Goal: Information Seeking & Learning: Learn about a topic

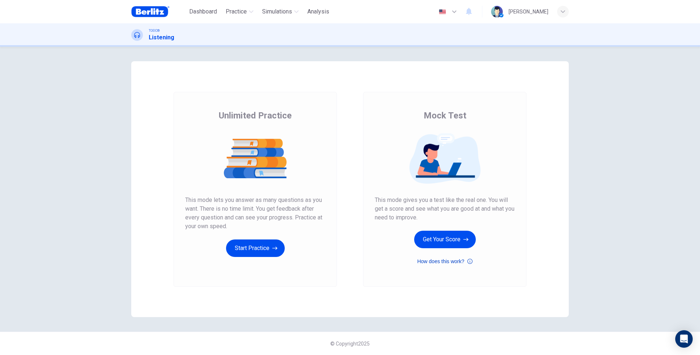
click at [448, 263] on button "How does this work?" at bounding box center [444, 261] width 55 height 9
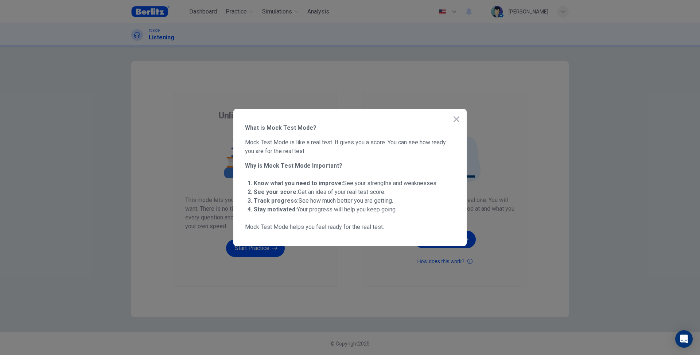
click at [457, 119] on icon "button" at bounding box center [456, 119] width 9 height 9
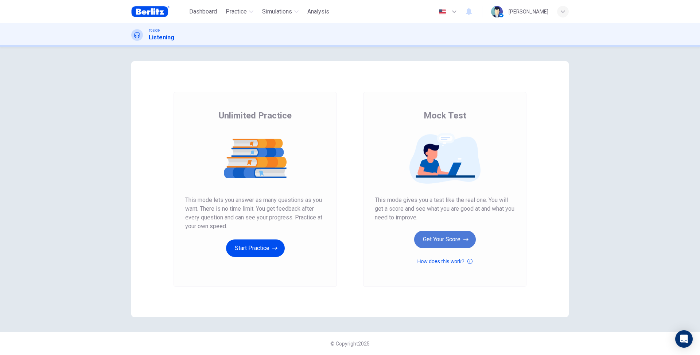
click at [463, 238] on icon "button" at bounding box center [465, 239] width 5 height 7
click at [448, 241] on button "Get Your Score" at bounding box center [445, 239] width 62 height 17
click at [272, 245] on button "Start Practice" at bounding box center [255, 248] width 59 height 17
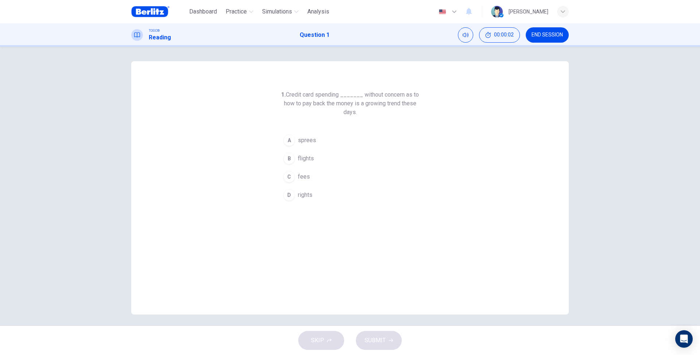
click at [543, 33] on span "END SESSION" at bounding box center [547, 35] width 31 height 6
click at [164, 10] on img at bounding box center [150, 11] width 38 height 15
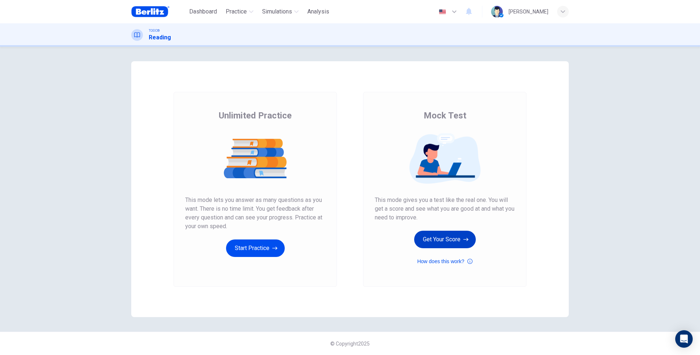
click at [458, 241] on button "Get Your Score" at bounding box center [445, 239] width 62 height 17
click at [458, 193] on div "Mock Test This mode gives you a test like the real one. You will get a score an…" at bounding box center [445, 188] width 140 height 156
click at [448, 171] on img at bounding box center [445, 158] width 140 height 51
click at [454, 262] on button "How does this work?" at bounding box center [444, 261] width 55 height 9
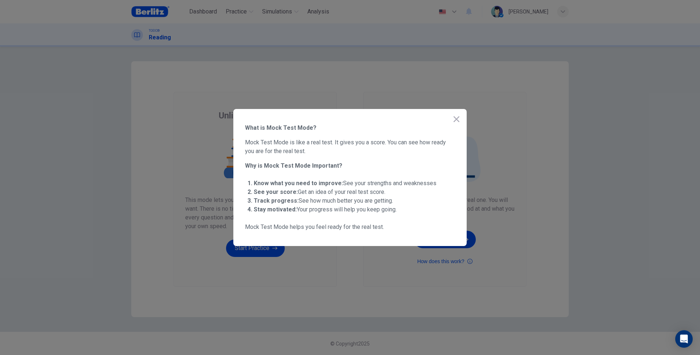
click at [457, 120] on icon "button" at bounding box center [457, 119] width 6 height 6
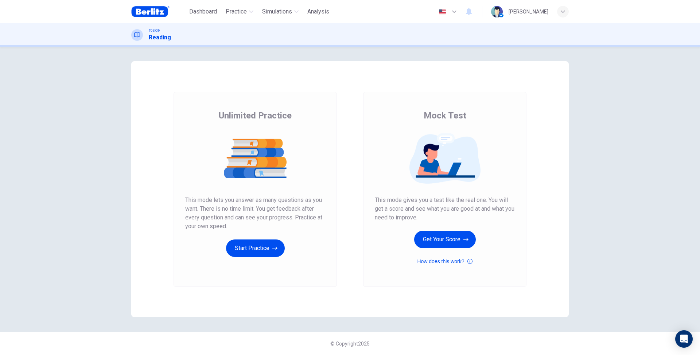
click at [437, 16] on button "button" at bounding box center [448, 11] width 27 height 15
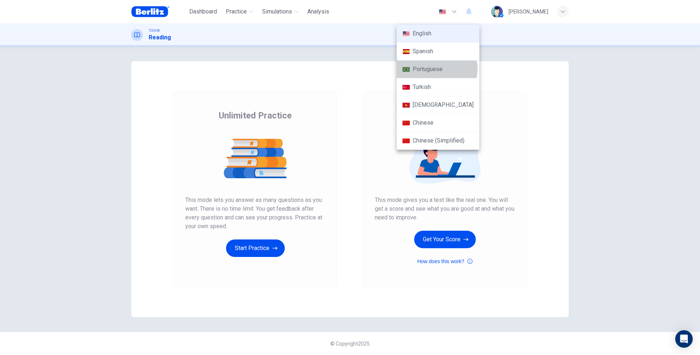
click at [436, 69] on li "Portuguese" at bounding box center [438, 70] width 83 height 18
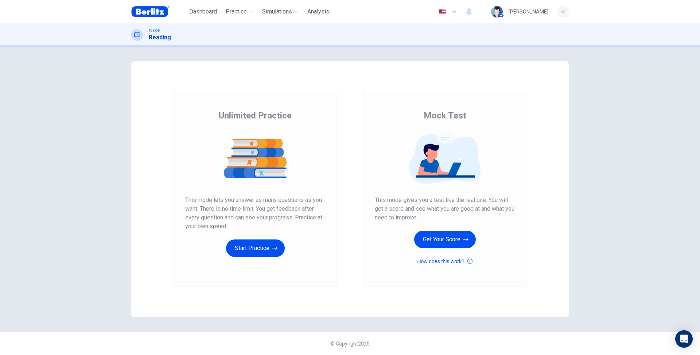
type input "**"
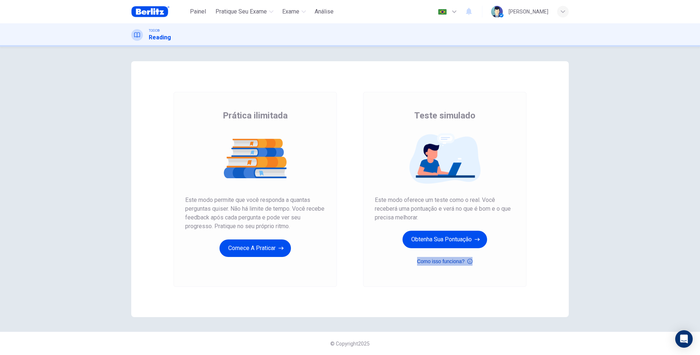
click at [472, 261] on icon "button" at bounding box center [469, 261] width 5 height 9
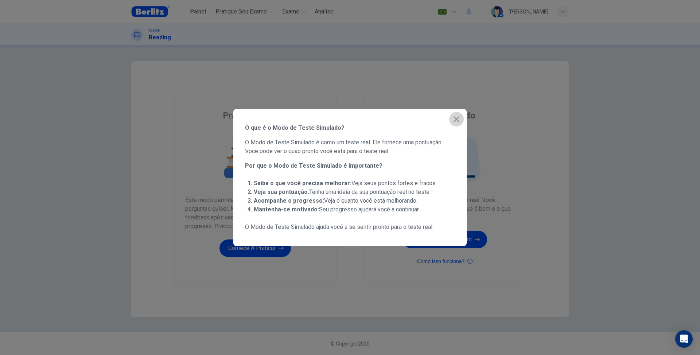
click at [460, 118] on icon "button" at bounding box center [456, 119] width 9 height 9
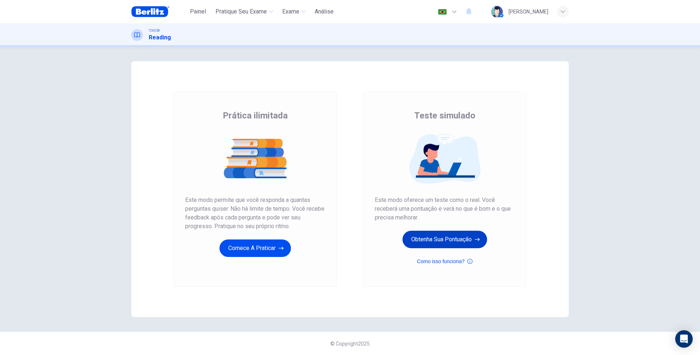
click at [466, 241] on button "Obtenha sua pontuação" at bounding box center [444, 239] width 85 height 17
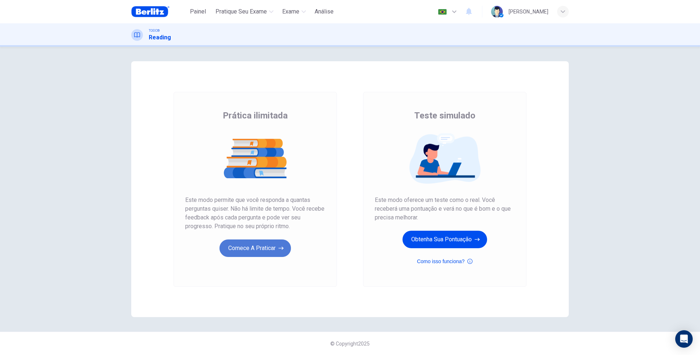
click at [261, 248] on button "Comece a praticar" at bounding box center [254, 248] width 71 height 17
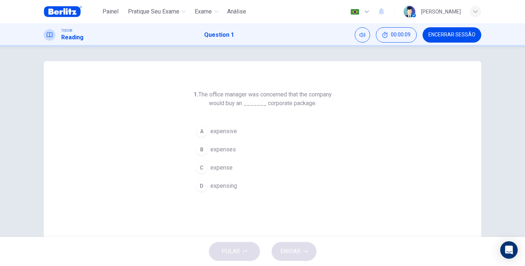
drag, startPoint x: 669, startPoint y: 0, endPoint x: 275, endPoint y: 58, distance: 397.9
click at [275, 58] on div "1. The office manager was concerned that the company would buy an _______ corpo…" at bounding box center [262, 142] width 525 height 191
click at [294, 106] on h6 "1. The office manager was concerned that the company would buy an _______ corpo…" at bounding box center [262, 98] width 140 height 17
click at [223, 131] on span "expensive" at bounding box center [223, 131] width 27 height 9
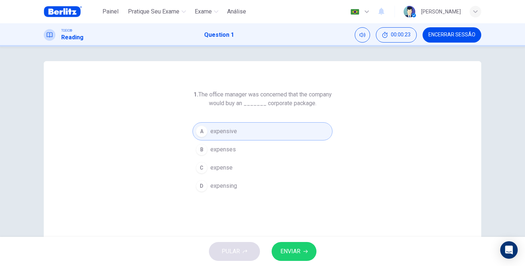
click at [296, 256] on span "ENVIAR" at bounding box center [290, 252] width 20 height 10
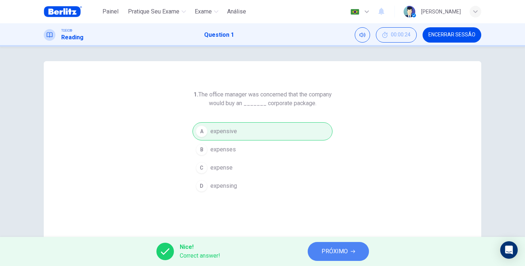
click at [323, 253] on span "PRÓXIMO" at bounding box center [335, 252] width 26 height 10
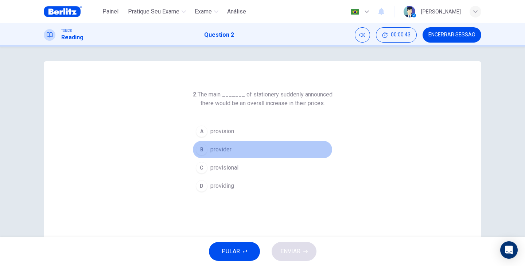
click at [220, 149] on span "provider" at bounding box center [220, 149] width 21 height 9
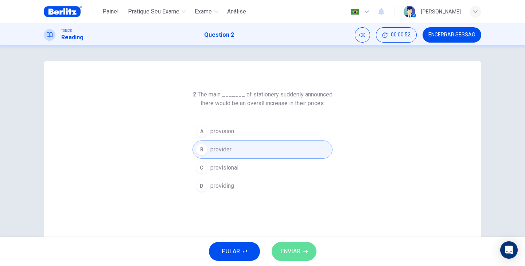
click at [301, 261] on button "ENVIAR" at bounding box center [294, 251] width 45 height 19
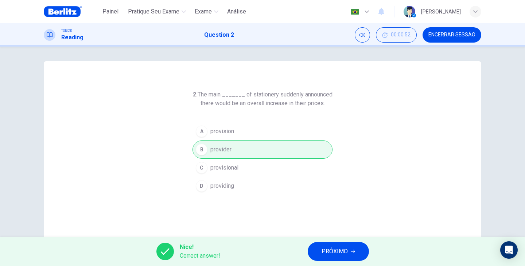
click at [329, 257] on button "PRÓXIMO" at bounding box center [338, 251] width 61 height 19
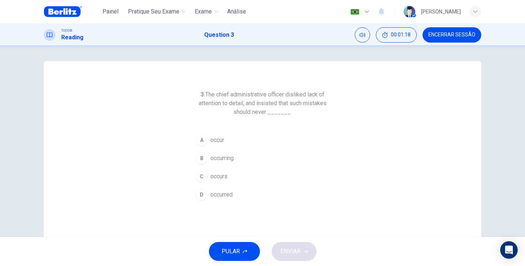
click at [217, 139] on span "occur" at bounding box center [217, 140] width 14 height 9
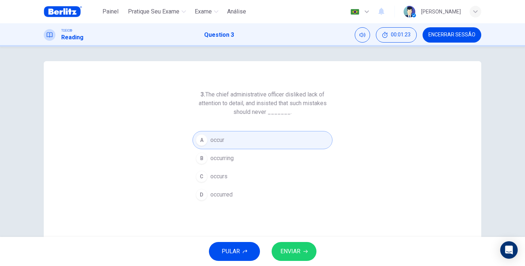
click at [303, 249] on button "ENVIAR" at bounding box center [294, 251] width 45 height 19
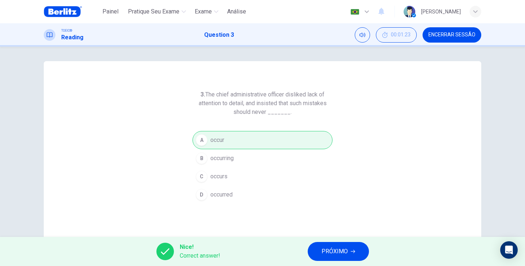
click at [339, 255] on span "PRÓXIMO" at bounding box center [335, 252] width 26 height 10
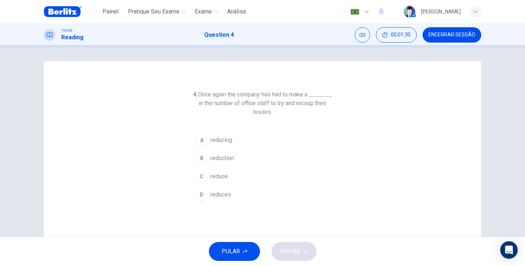
click at [227, 157] on span "reduction" at bounding box center [222, 158] width 24 height 9
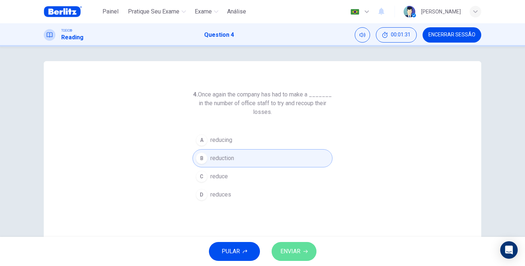
click at [296, 256] on span "ENVIAR" at bounding box center [290, 252] width 20 height 10
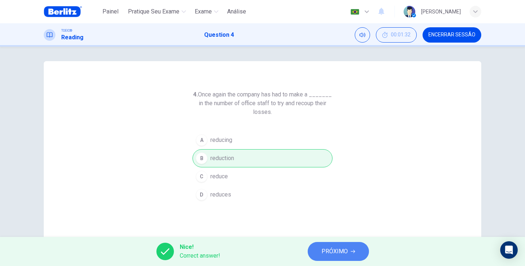
click at [323, 256] on span "PRÓXIMO" at bounding box center [335, 252] width 26 height 10
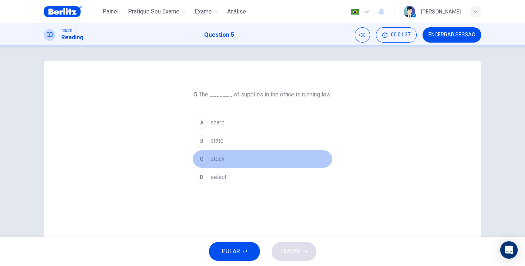
click at [218, 162] on span "stock" at bounding box center [217, 159] width 14 height 9
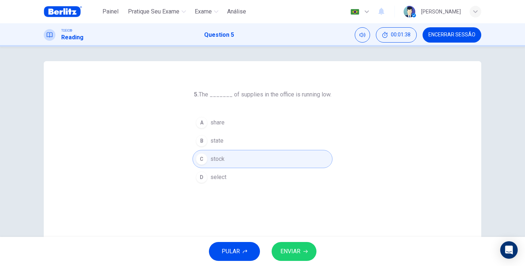
click at [299, 249] on span "ENVIAR" at bounding box center [290, 252] width 20 height 10
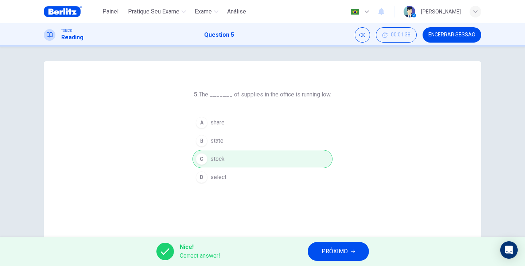
click at [342, 253] on span "PRÓXIMO" at bounding box center [335, 252] width 26 height 10
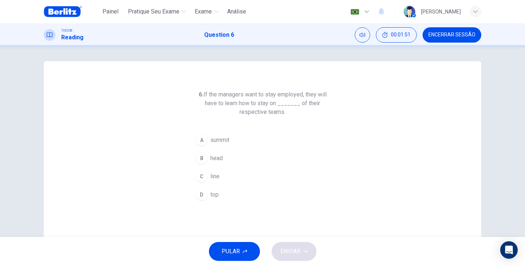
click at [216, 195] on span "top" at bounding box center [214, 195] width 8 height 9
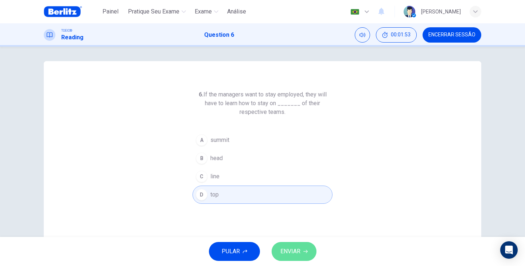
click at [292, 251] on span "ENVIAR" at bounding box center [290, 252] width 20 height 10
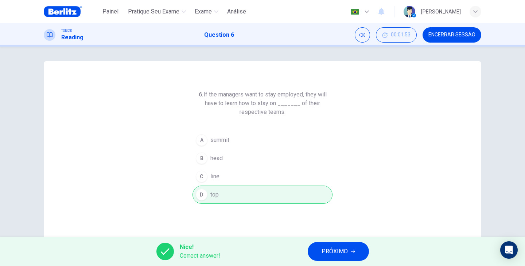
click at [326, 252] on span "PRÓXIMO" at bounding box center [335, 252] width 26 height 10
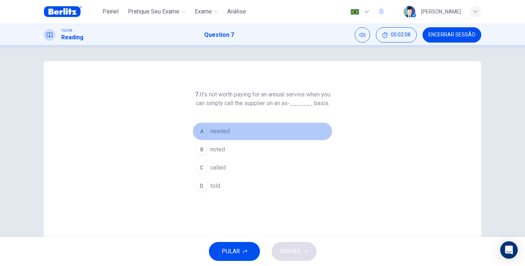
click at [218, 136] on span "needed" at bounding box center [219, 131] width 19 height 9
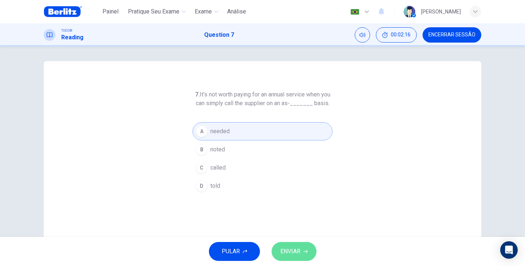
click at [291, 253] on span "ENVIAR" at bounding box center [290, 252] width 20 height 10
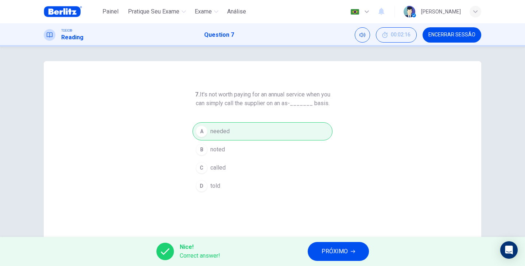
click at [325, 252] on span "PRÓXIMO" at bounding box center [335, 252] width 26 height 10
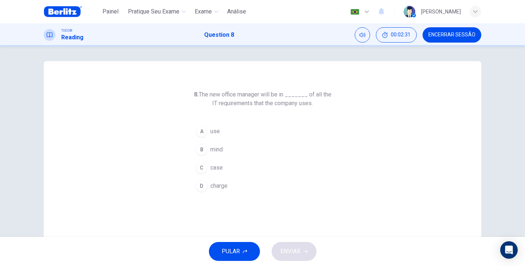
click at [220, 187] on span "charge" at bounding box center [218, 186] width 17 height 9
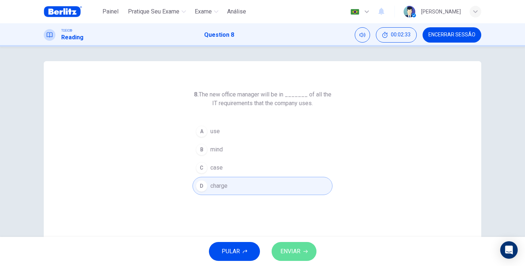
click at [298, 251] on span "ENVIAR" at bounding box center [290, 252] width 20 height 10
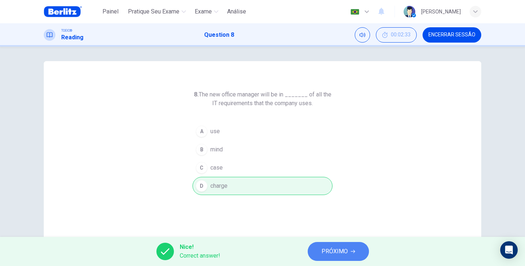
click at [328, 252] on span "PRÓXIMO" at bounding box center [335, 252] width 26 height 10
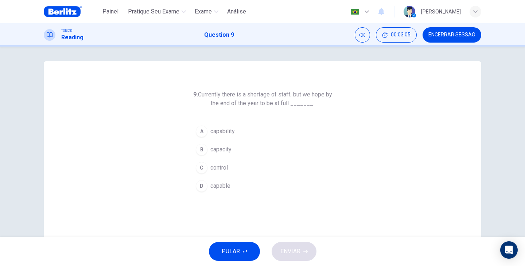
click at [223, 150] on span "capacity" at bounding box center [220, 149] width 21 height 9
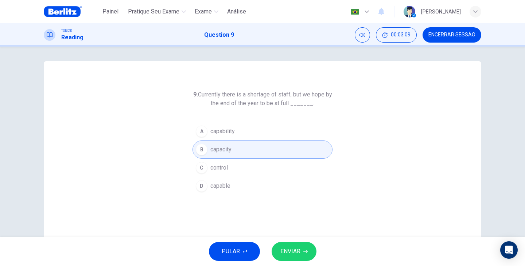
click at [301, 252] on button "ENVIAR" at bounding box center [294, 251] width 45 height 19
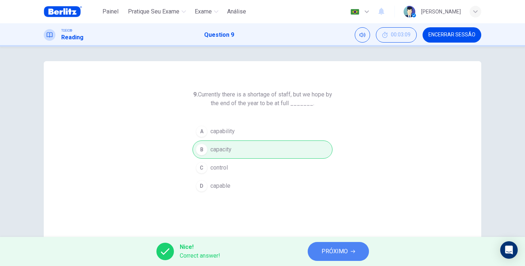
click at [323, 249] on span "PRÓXIMO" at bounding box center [335, 252] width 26 height 10
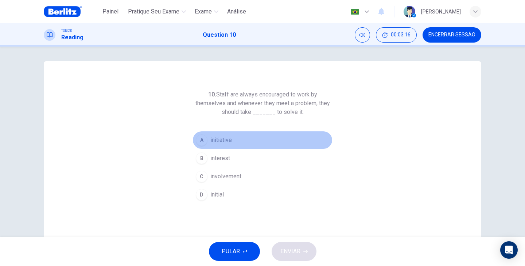
click at [221, 141] on span "initiative" at bounding box center [221, 140] width 22 height 9
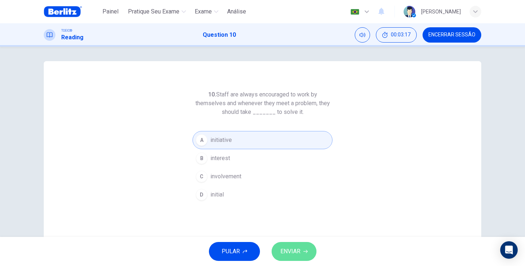
click at [304, 254] on button "ENVIAR" at bounding box center [294, 251] width 45 height 19
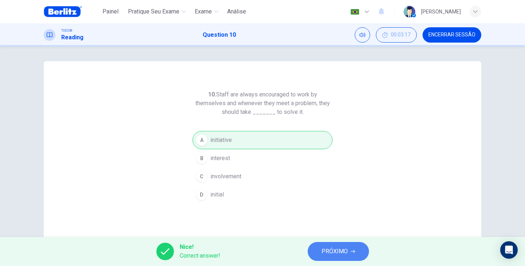
click at [323, 254] on span "PRÓXIMO" at bounding box center [335, 252] width 26 height 10
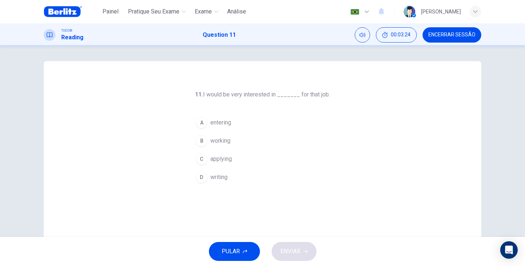
click at [222, 156] on span "applying" at bounding box center [221, 159] width 22 height 9
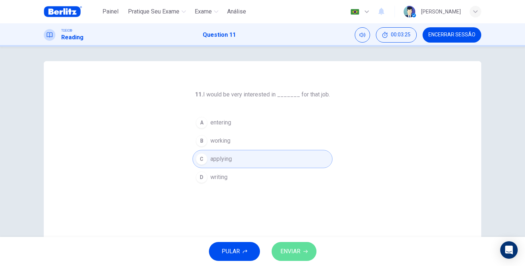
click at [291, 252] on span "ENVIAR" at bounding box center [290, 252] width 20 height 10
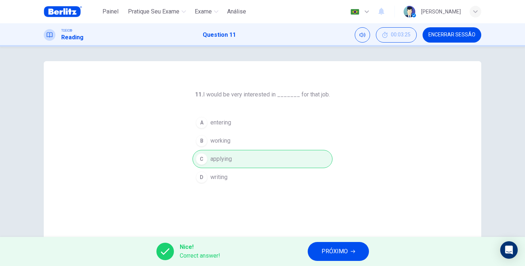
click at [344, 249] on span "PRÓXIMO" at bounding box center [335, 252] width 26 height 10
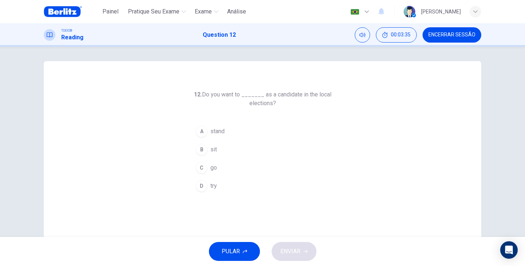
click at [211, 170] on span "go" at bounding box center [213, 168] width 7 height 9
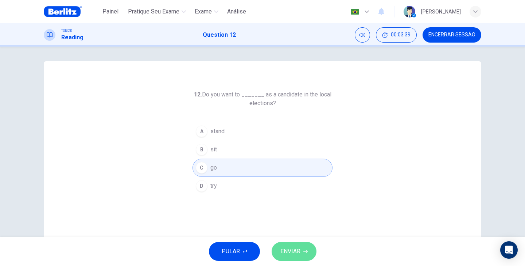
click at [295, 251] on span "ENVIAR" at bounding box center [290, 252] width 20 height 10
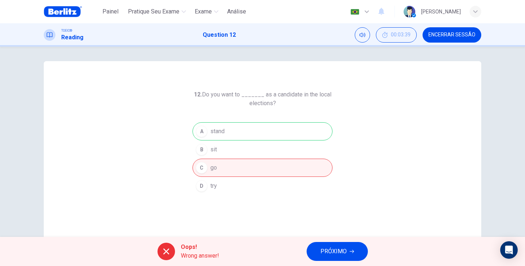
click at [339, 249] on span "PRÓXIMO" at bounding box center [333, 252] width 26 height 10
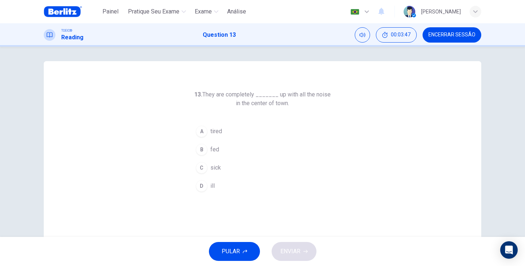
click at [211, 149] on span "fed" at bounding box center [214, 149] width 9 height 9
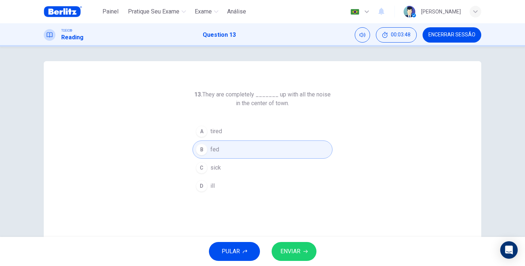
click at [294, 254] on span "ENVIAR" at bounding box center [290, 252] width 20 height 10
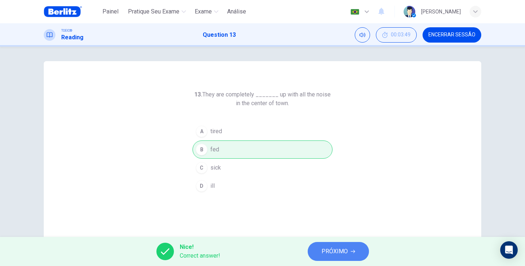
click at [339, 249] on span "PRÓXIMO" at bounding box center [335, 252] width 26 height 10
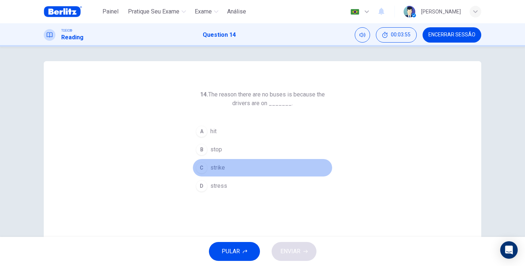
click at [220, 168] on span "strike" at bounding box center [217, 168] width 15 height 9
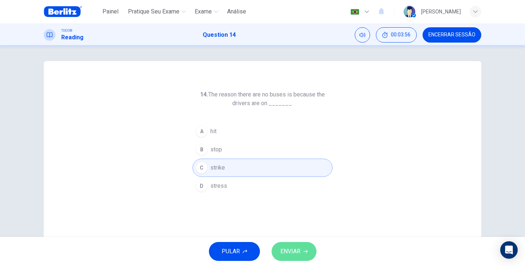
click at [304, 252] on icon "button" at bounding box center [305, 251] width 4 height 3
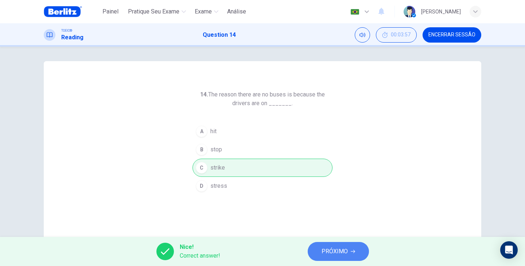
click at [322, 253] on button "PRÓXIMO" at bounding box center [338, 251] width 61 height 19
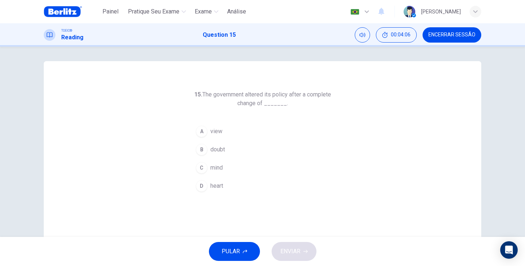
click at [219, 171] on span "mind" at bounding box center [216, 168] width 12 height 9
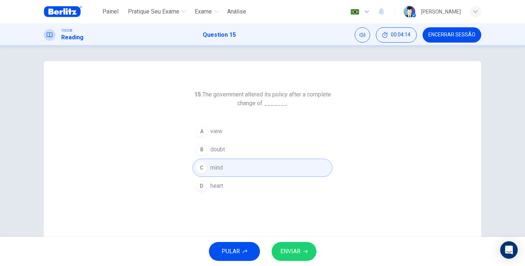
click at [299, 253] on span "ENVIAR" at bounding box center [290, 252] width 20 height 10
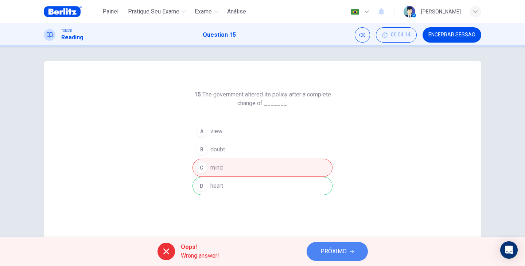
click at [333, 251] on span "PRÓXIMO" at bounding box center [333, 252] width 26 height 10
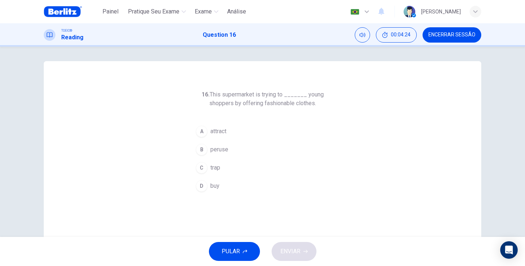
click at [223, 132] on span "attract" at bounding box center [218, 131] width 16 height 9
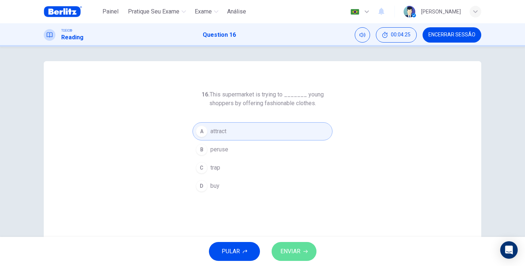
click at [298, 249] on span "ENVIAR" at bounding box center [290, 252] width 20 height 10
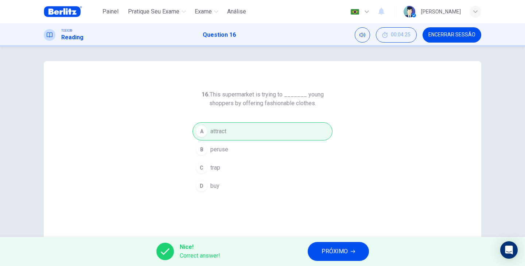
click at [324, 252] on span "PRÓXIMO" at bounding box center [335, 252] width 26 height 10
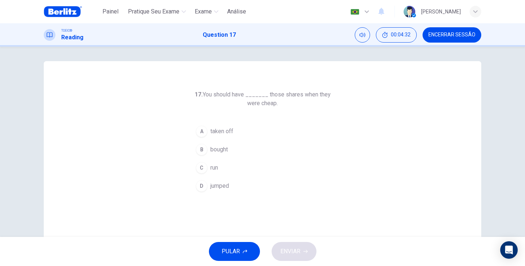
click at [221, 151] on span "bought" at bounding box center [218, 149] width 17 height 9
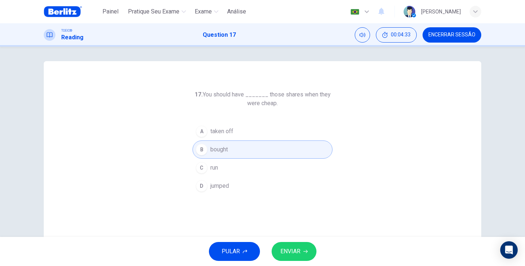
click at [292, 254] on span "ENVIAR" at bounding box center [290, 252] width 20 height 10
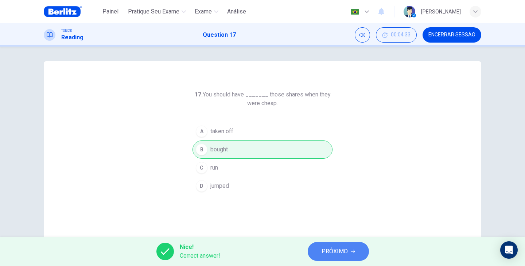
click at [357, 251] on button "PRÓXIMO" at bounding box center [338, 251] width 61 height 19
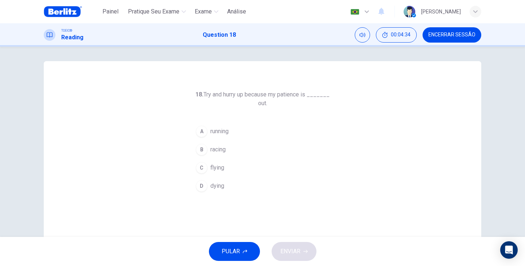
drag, startPoint x: 214, startPoint y: 96, endPoint x: 247, endPoint y: 98, distance: 32.9
click at [247, 98] on h6 "18. Try and hurry up because my patience is _______ out." at bounding box center [262, 98] width 140 height 17
drag, startPoint x: 254, startPoint y: 96, endPoint x: 292, endPoint y: 95, distance: 37.6
click at [292, 95] on h6 "18. Try and hurry up because my patience is _______ out." at bounding box center [262, 98] width 140 height 17
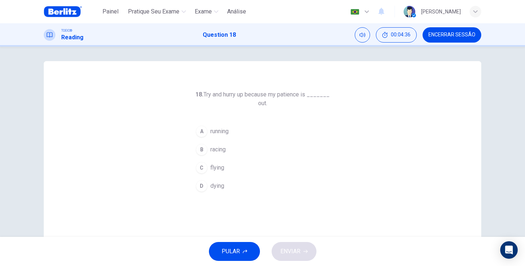
click at [292, 95] on h6 "18. Try and hurry up because my patience is _______ out." at bounding box center [262, 98] width 140 height 17
click at [220, 131] on span "running" at bounding box center [219, 131] width 18 height 9
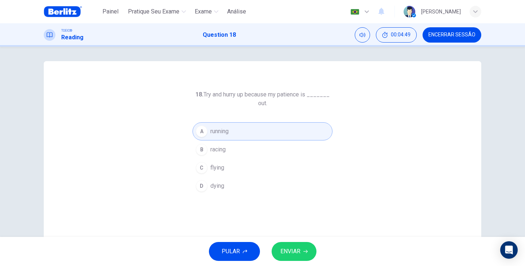
click at [291, 253] on span "ENVIAR" at bounding box center [290, 252] width 20 height 10
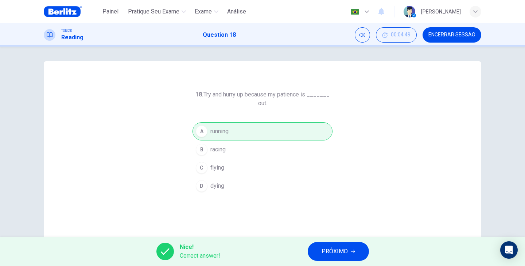
click at [339, 249] on span "PRÓXIMO" at bounding box center [335, 252] width 26 height 10
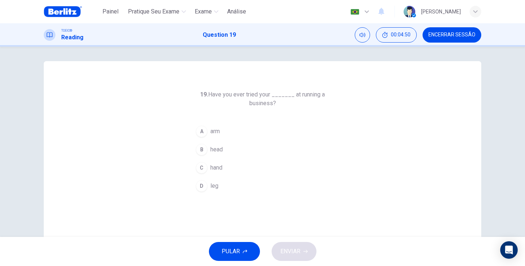
drag, startPoint x: 241, startPoint y: 93, endPoint x: 275, endPoint y: 92, distance: 33.6
click at [275, 92] on h6 "19. Have you ever tried your _______ at running a business?" at bounding box center [262, 98] width 140 height 17
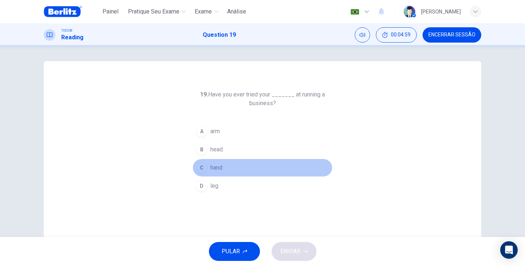
click at [219, 170] on span "hand" at bounding box center [216, 168] width 12 height 9
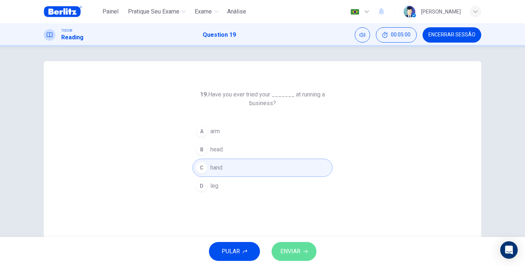
click at [296, 248] on span "ENVIAR" at bounding box center [290, 252] width 20 height 10
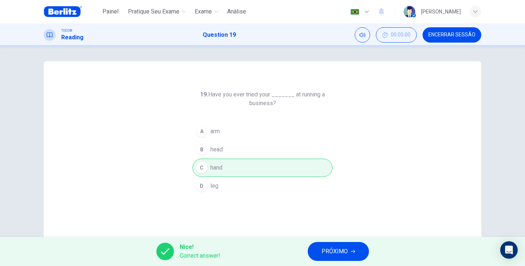
scroll to position [24, 0]
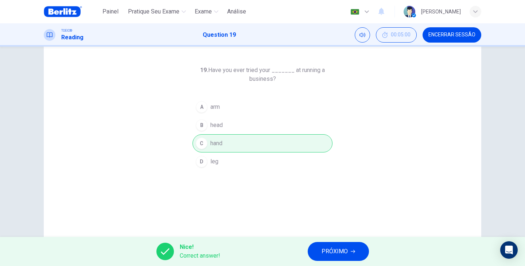
click at [338, 252] on span "PRÓXIMO" at bounding box center [335, 252] width 26 height 10
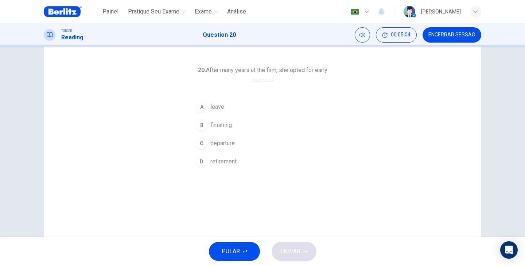
scroll to position [0, 0]
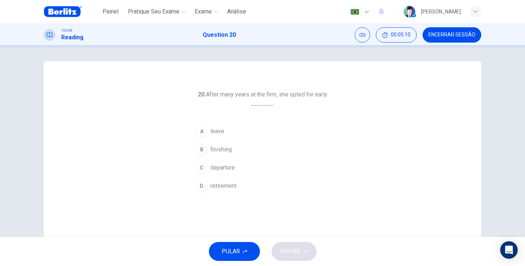
click at [222, 189] on span "retirement" at bounding box center [223, 186] width 26 height 9
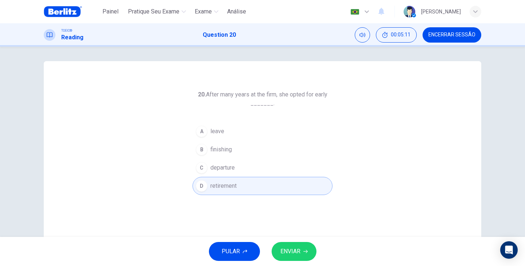
click at [289, 248] on span "ENVIAR" at bounding box center [290, 252] width 20 height 10
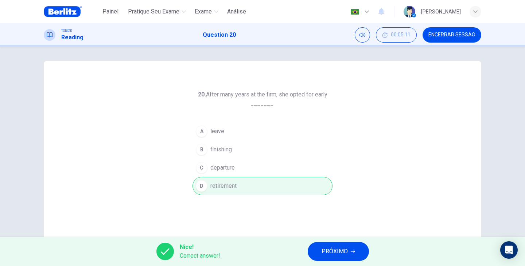
click at [345, 251] on span "PRÓXIMO" at bounding box center [335, 252] width 26 height 10
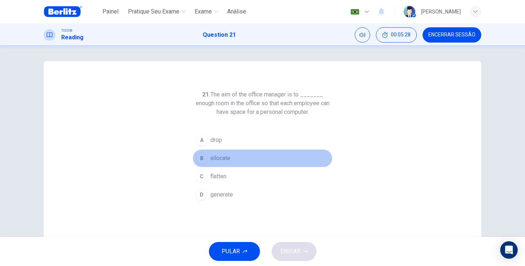
click at [219, 161] on span "allocate" at bounding box center [220, 158] width 20 height 9
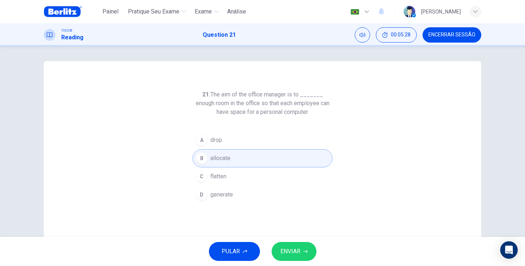
click at [288, 255] on span "ENVIAR" at bounding box center [290, 252] width 20 height 10
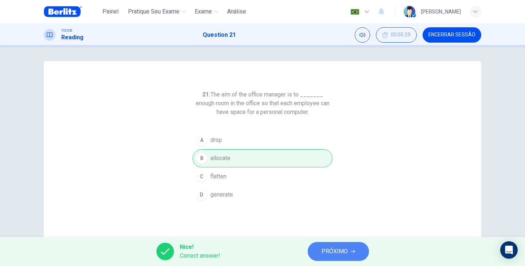
click at [350, 249] on button "PRÓXIMO" at bounding box center [338, 251] width 61 height 19
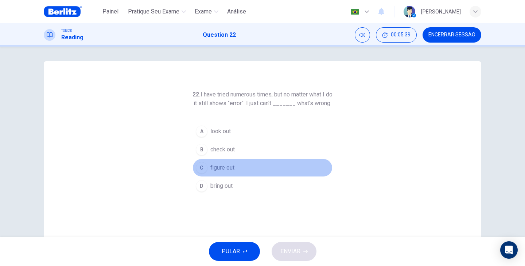
click at [223, 172] on span "figure out" at bounding box center [222, 168] width 24 height 9
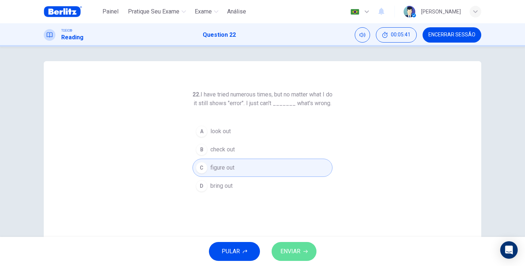
click at [295, 258] on button "ENVIAR" at bounding box center [294, 251] width 45 height 19
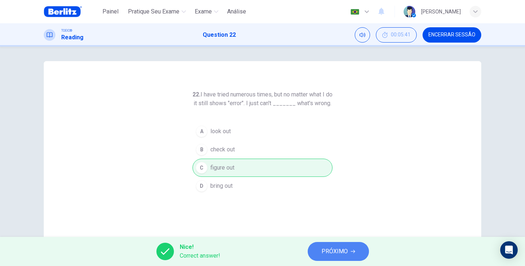
click at [338, 254] on span "PRÓXIMO" at bounding box center [335, 252] width 26 height 10
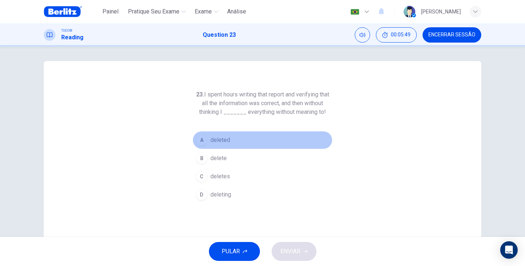
click at [218, 145] on button "A deleted" at bounding box center [262, 140] width 140 height 18
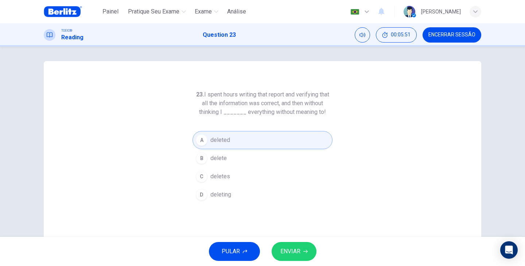
click at [300, 251] on span "ENVIAR" at bounding box center [290, 252] width 20 height 10
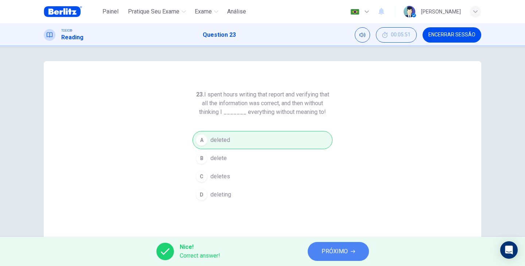
click at [323, 252] on span "PRÓXIMO" at bounding box center [335, 252] width 26 height 10
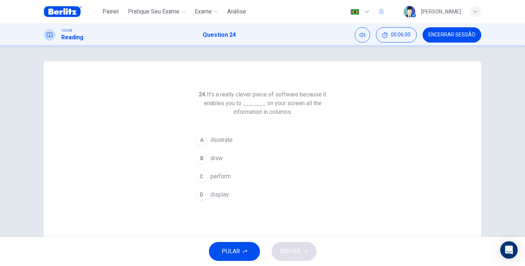
click at [215, 194] on span "display" at bounding box center [219, 195] width 19 height 9
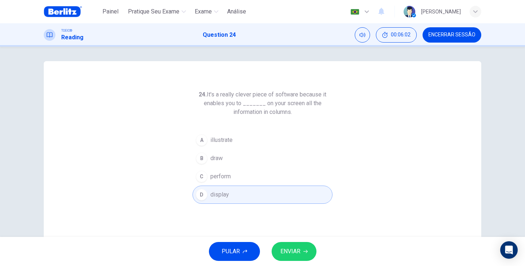
click at [292, 254] on span "ENVIAR" at bounding box center [290, 252] width 20 height 10
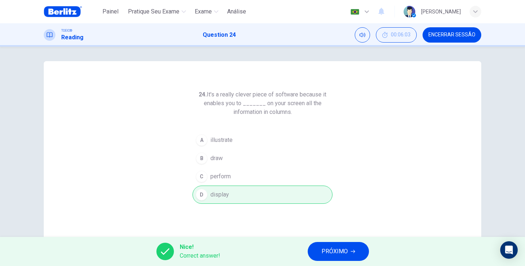
click at [344, 251] on span "PRÓXIMO" at bounding box center [335, 252] width 26 height 10
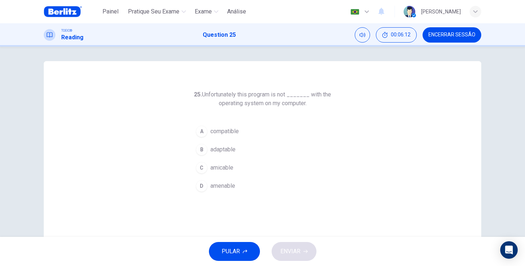
click at [230, 131] on span "compatible" at bounding box center [224, 131] width 28 height 9
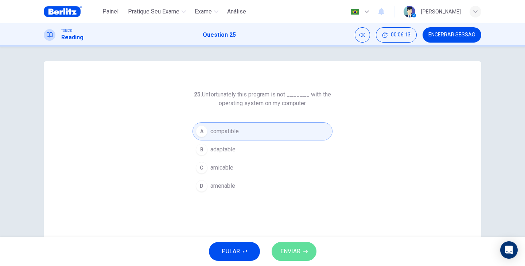
click at [301, 252] on button "ENVIAR" at bounding box center [294, 251] width 45 height 19
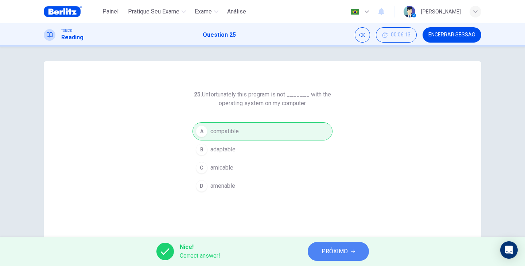
click at [318, 256] on button "PRÓXIMO" at bounding box center [338, 251] width 61 height 19
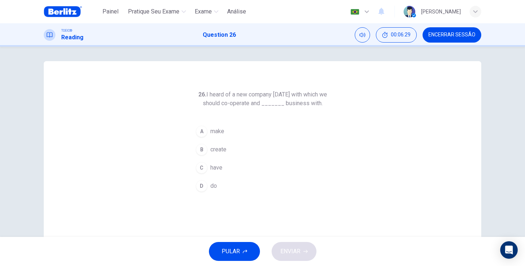
click at [210, 187] on span "do" at bounding box center [213, 186] width 7 height 9
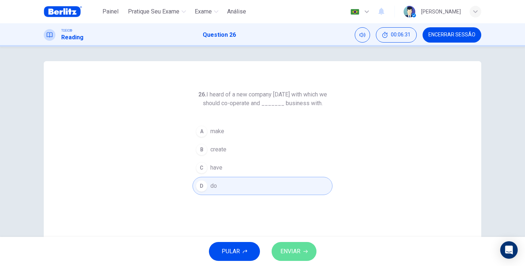
click at [307, 250] on icon "button" at bounding box center [305, 252] width 4 height 4
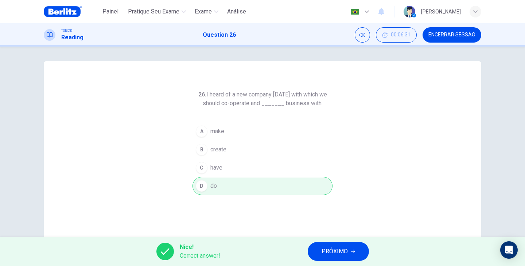
click at [320, 252] on button "PRÓXIMO" at bounding box center [338, 251] width 61 height 19
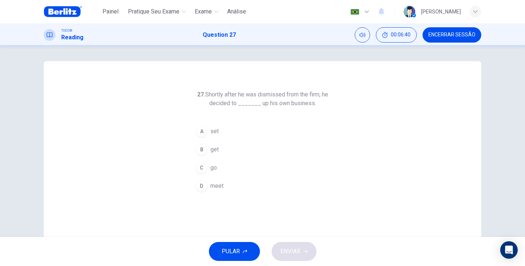
click at [214, 133] on span "set" at bounding box center [214, 131] width 8 height 9
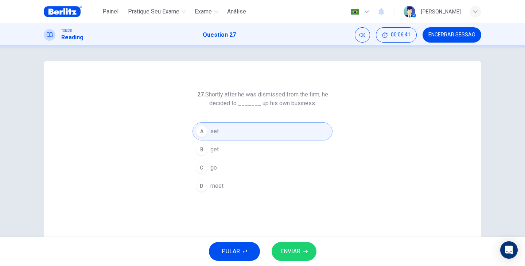
click at [309, 251] on button "ENVIAR" at bounding box center [294, 251] width 45 height 19
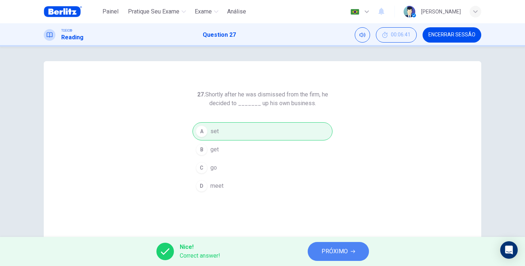
click at [360, 251] on button "PRÓXIMO" at bounding box center [338, 251] width 61 height 19
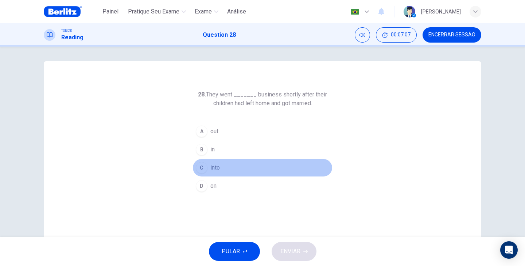
click at [216, 167] on span "into" at bounding box center [214, 168] width 9 height 9
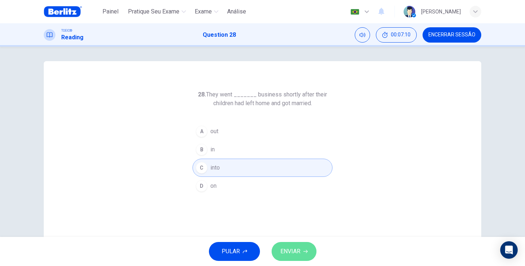
click at [296, 255] on span "ENVIAR" at bounding box center [290, 252] width 20 height 10
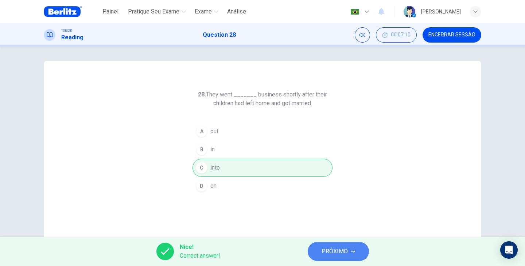
click at [356, 252] on button "PRÓXIMO" at bounding box center [338, 251] width 61 height 19
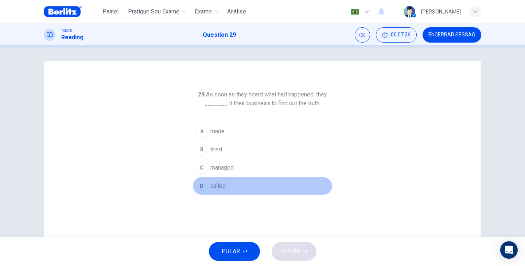
click at [217, 188] on span "called" at bounding box center [217, 186] width 15 height 9
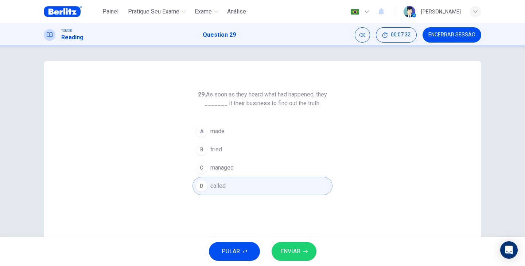
click at [297, 250] on span "ENVIAR" at bounding box center [290, 252] width 20 height 10
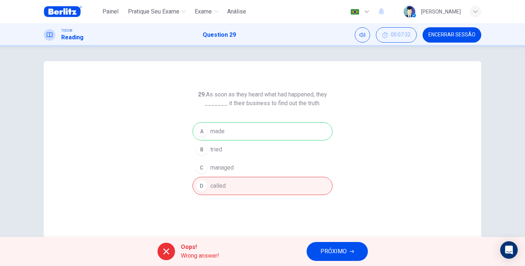
click at [336, 252] on span "PRÓXIMO" at bounding box center [333, 252] width 26 height 10
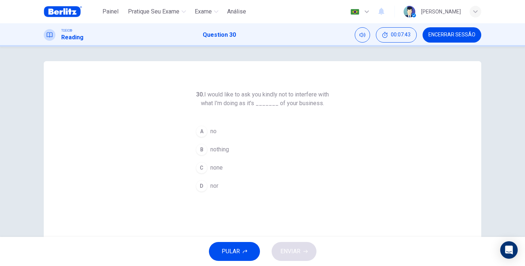
click at [226, 147] on span "nothing" at bounding box center [219, 149] width 19 height 9
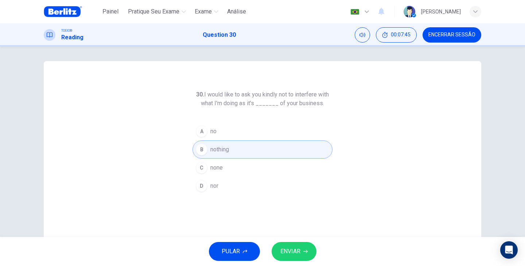
click at [215, 185] on span "nor" at bounding box center [214, 186] width 8 height 9
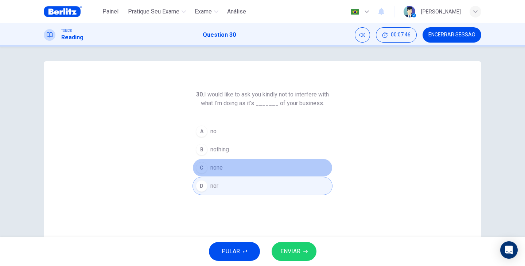
click at [247, 167] on button "C none" at bounding box center [262, 168] width 140 height 18
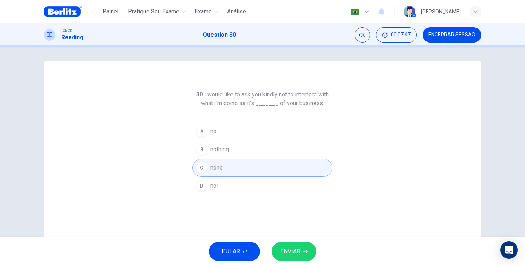
click at [306, 248] on button "ENVIAR" at bounding box center [294, 251] width 45 height 19
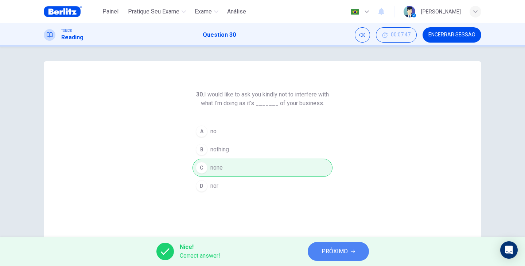
click at [358, 249] on button "PRÓXIMO" at bounding box center [338, 251] width 61 height 19
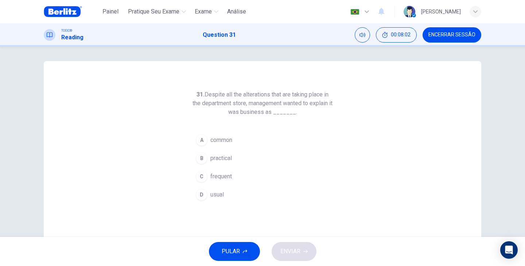
click at [219, 191] on span "usual" at bounding box center [216, 195] width 13 height 9
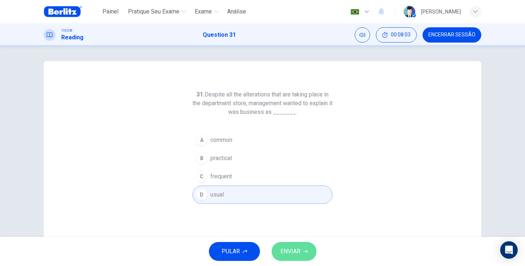
click at [311, 251] on button "ENVIAR" at bounding box center [294, 251] width 45 height 19
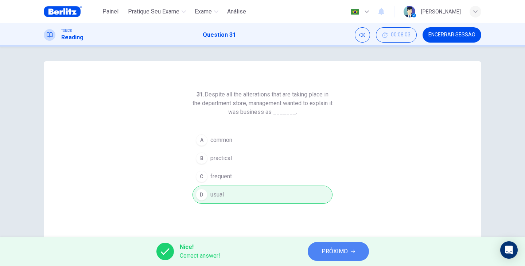
click at [350, 248] on button "PRÓXIMO" at bounding box center [338, 251] width 61 height 19
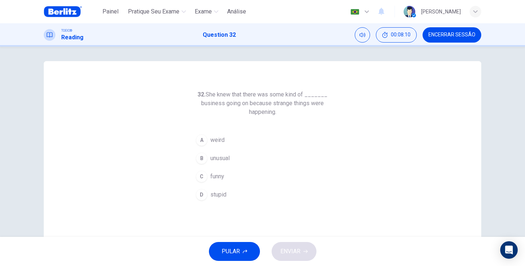
click at [214, 141] on span "weird" at bounding box center [217, 140] width 14 height 9
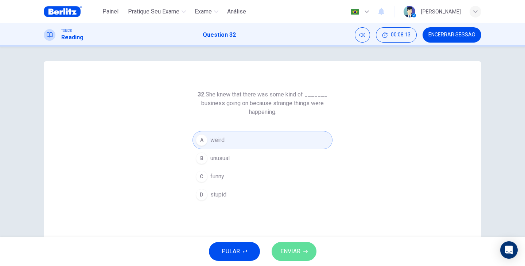
click at [303, 247] on button "ENVIAR" at bounding box center [294, 251] width 45 height 19
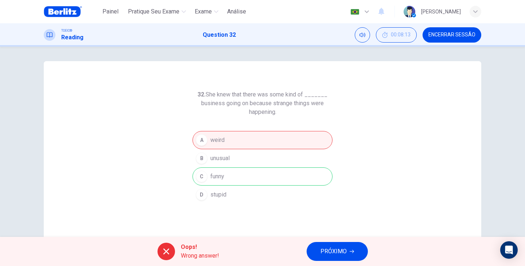
click at [343, 256] on span "PRÓXIMO" at bounding box center [333, 252] width 26 height 10
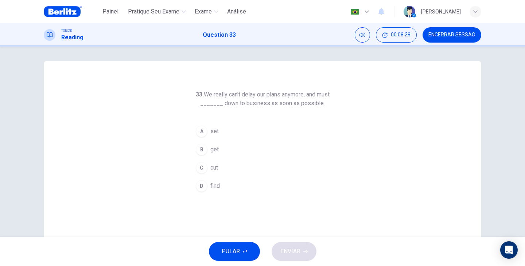
click at [210, 167] on span "cut" at bounding box center [214, 168] width 8 height 9
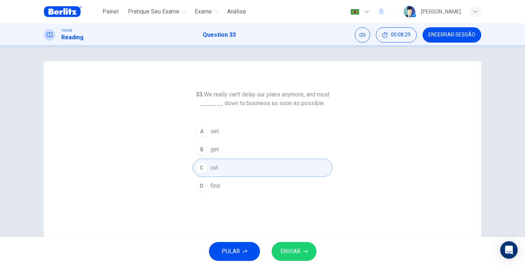
click at [289, 253] on span "ENVIAR" at bounding box center [290, 252] width 20 height 10
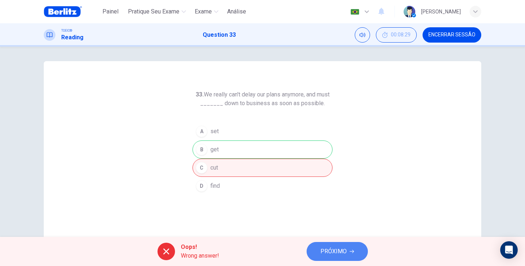
click at [339, 246] on button "PRÓXIMO" at bounding box center [337, 251] width 61 height 19
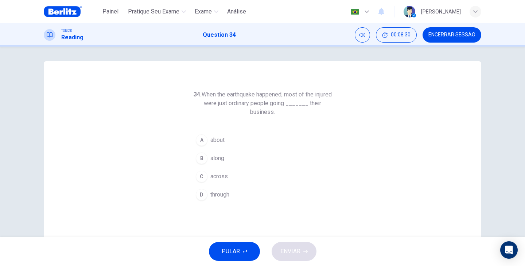
drag, startPoint x: 236, startPoint y: 95, endPoint x: 271, endPoint y: 95, distance: 35.7
click at [271, 95] on h6 "34. When the earthquake happened, most of the injured were just ordinary people…" at bounding box center [262, 103] width 140 height 26
click at [213, 151] on button "B along" at bounding box center [262, 158] width 140 height 18
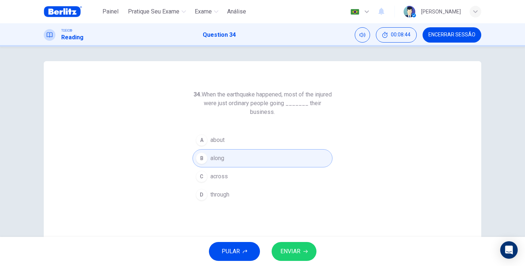
click at [221, 197] on span "through" at bounding box center [219, 195] width 19 height 9
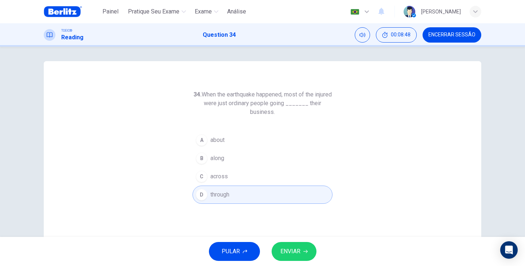
click at [309, 255] on button "ENVIAR" at bounding box center [294, 251] width 45 height 19
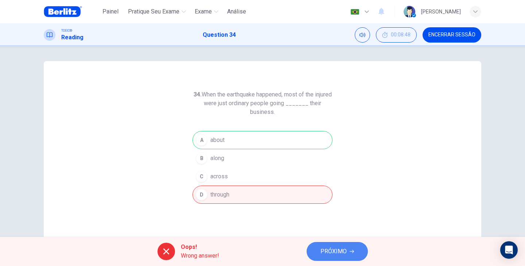
click at [354, 251] on icon "button" at bounding box center [352, 252] width 4 height 4
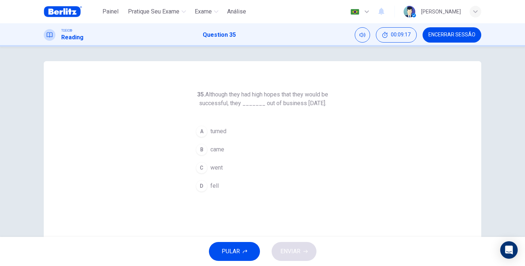
click at [223, 156] on button "B came" at bounding box center [262, 150] width 140 height 18
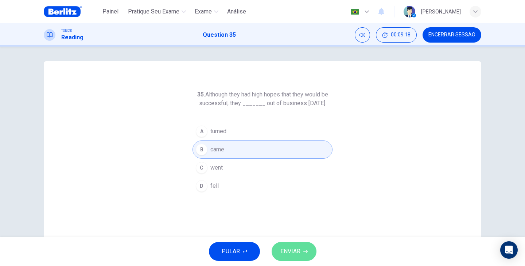
click at [304, 253] on icon "button" at bounding box center [305, 252] width 4 height 4
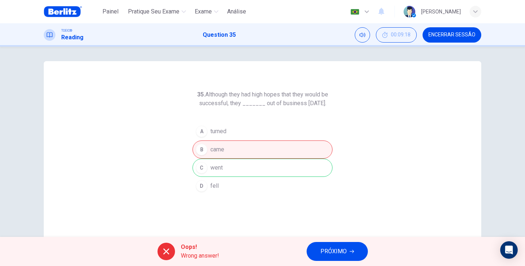
click at [351, 252] on icon "button" at bounding box center [352, 251] width 4 height 3
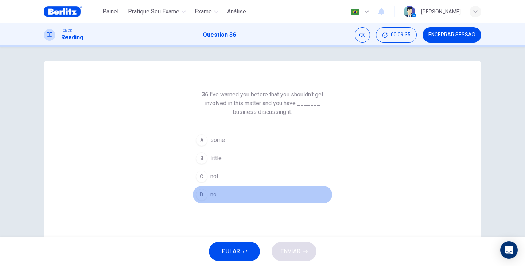
click at [203, 195] on div "D" at bounding box center [202, 195] width 12 height 12
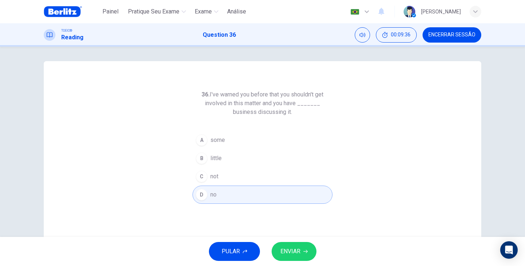
click at [305, 251] on icon "button" at bounding box center [305, 252] width 4 height 4
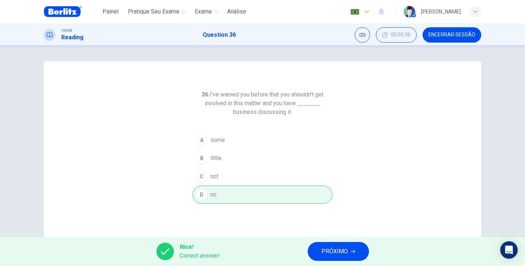
click at [346, 253] on span "PRÓXIMO" at bounding box center [335, 252] width 26 height 10
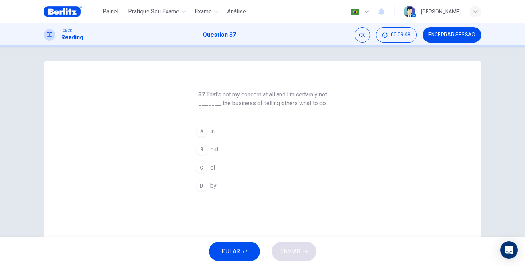
click at [212, 128] on span "in" at bounding box center [212, 131] width 4 height 9
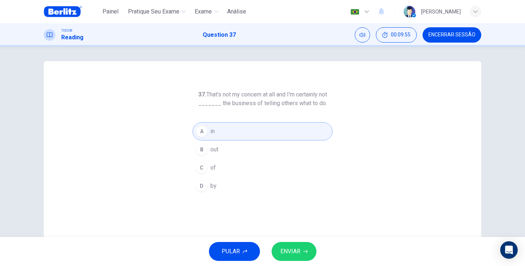
click at [290, 251] on span "ENVIAR" at bounding box center [290, 252] width 20 height 10
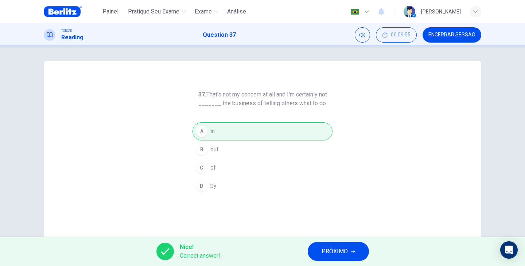
click at [350, 252] on button "PRÓXIMO" at bounding box center [338, 251] width 61 height 19
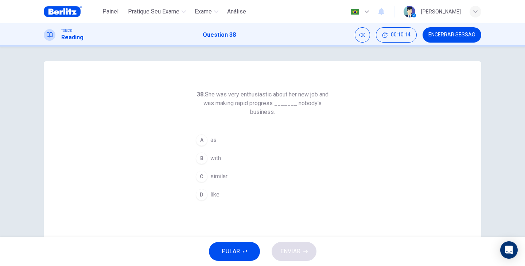
click at [208, 160] on button "B with" at bounding box center [262, 158] width 140 height 18
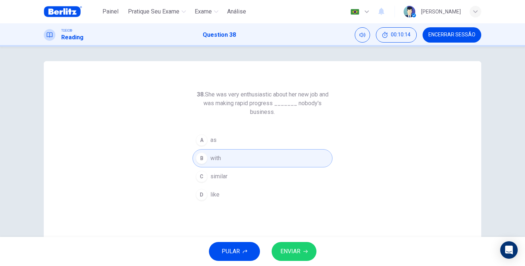
click at [299, 253] on span "ENVIAR" at bounding box center [290, 252] width 20 height 10
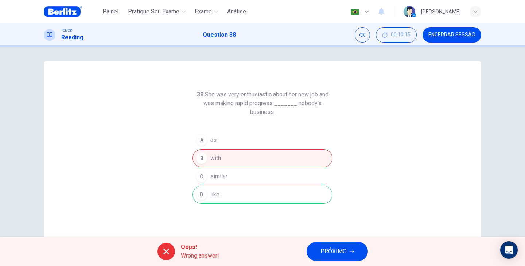
click at [364, 258] on button "PRÓXIMO" at bounding box center [337, 251] width 61 height 19
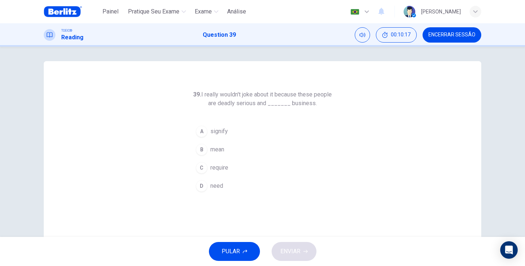
drag, startPoint x: 261, startPoint y: 96, endPoint x: 280, endPoint y: 97, distance: 18.6
click at [280, 97] on h6 "39. I really wouldn't joke about it because these people are deadly serious and…" at bounding box center [262, 98] width 140 height 17
click at [214, 168] on span "require" at bounding box center [219, 168] width 18 height 9
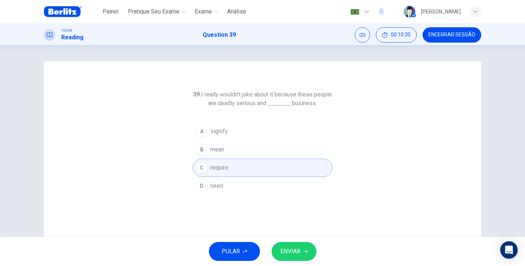
click at [312, 249] on button "ENVIAR" at bounding box center [294, 251] width 45 height 19
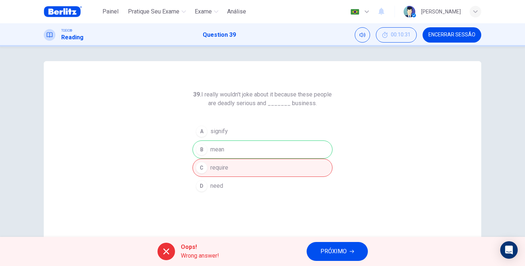
click at [351, 250] on icon "button" at bounding box center [352, 252] width 4 height 4
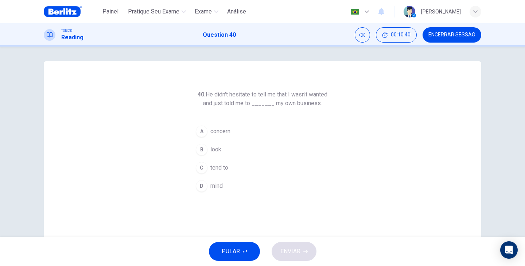
click at [228, 135] on span "concern" at bounding box center [220, 131] width 20 height 9
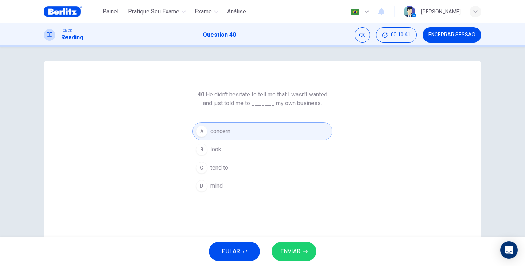
click at [205, 186] on div "D" at bounding box center [202, 186] width 12 height 12
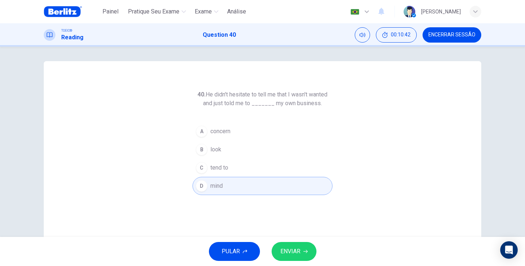
click at [286, 253] on span "ENVIAR" at bounding box center [290, 252] width 20 height 10
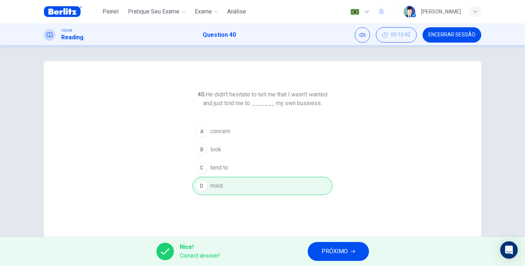
click at [346, 253] on span "PRÓXIMO" at bounding box center [335, 252] width 26 height 10
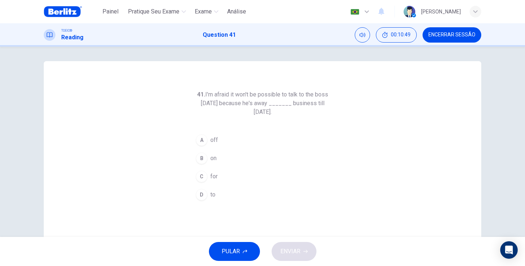
click at [215, 175] on span "for" at bounding box center [213, 176] width 7 height 9
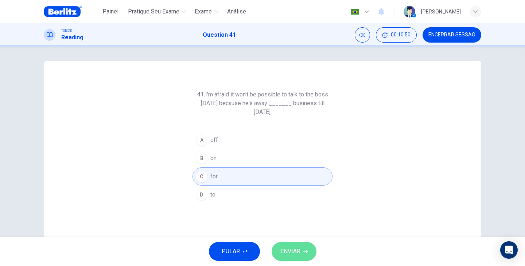
click at [308, 258] on button "ENVIAR" at bounding box center [294, 251] width 45 height 19
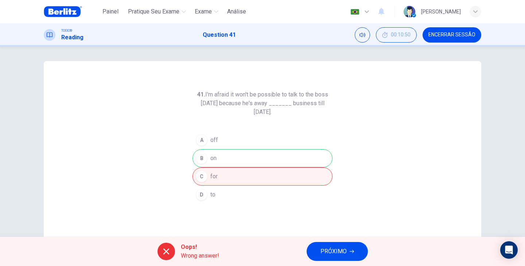
click at [332, 249] on span "PRÓXIMO" at bounding box center [333, 252] width 26 height 10
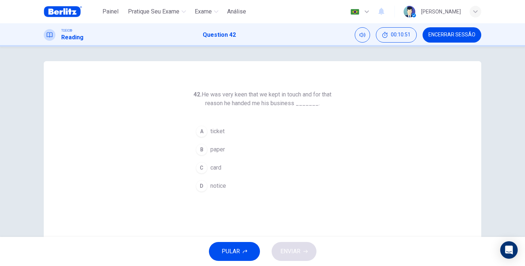
drag, startPoint x: 231, startPoint y: 96, endPoint x: 261, endPoint y: 97, distance: 29.9
click at [261, 97] on h6 "42. He was very keen that we kept in touch and for that reason he handed me his…" at bounding box center [262, 98] width 140 height 17
click at [222, 130] on span "ticket" at bounding box center [217, 131] width 14 height 9
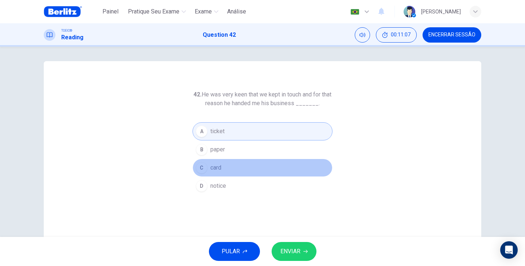
click at [217, 167] on span "card" at bounding box center [215, 168] width 11 height 9
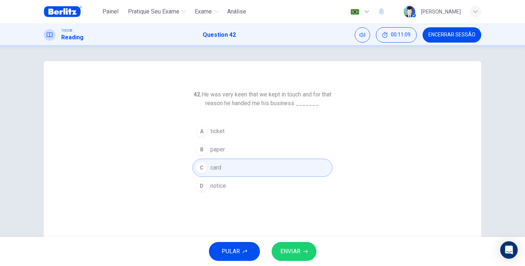
click at [312, 256] on button "ENVIAR" at bounding box center [294, 251] width 45 height 19
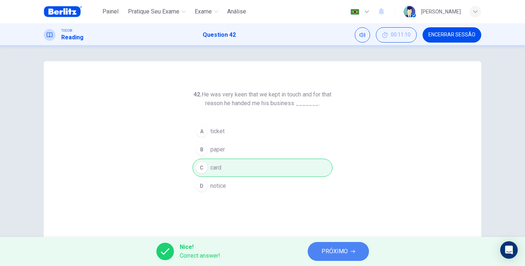
click at [336, 255] on span "PRÓXIMO" at bounding box center [335, 252] width 26 height 10
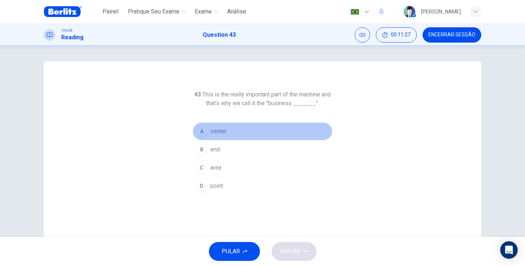
click at [224, 130] on span "center" at bounding box center [218, 131] width 16 height 9
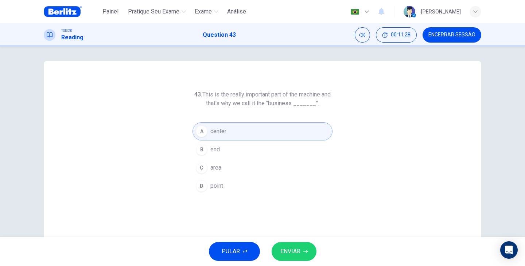
drag, startPoint x: 212, startPoint y: 170, endPoint x: 226, endPoint y: 170, distance: 13.5
click at [216, 171] on span "area" at bounding box center [215, 168] width 11 height 9
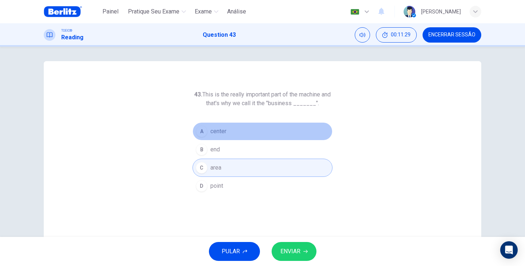
click at [212, 130] on span "center" at bounding box center [218, 131] width 16 height 9
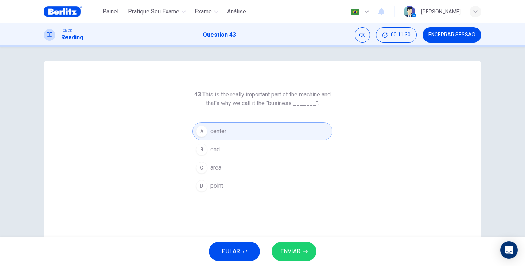
click at [289, 245] on button "ENVIAR" at bounding box center [294, 251] width 45 height 19
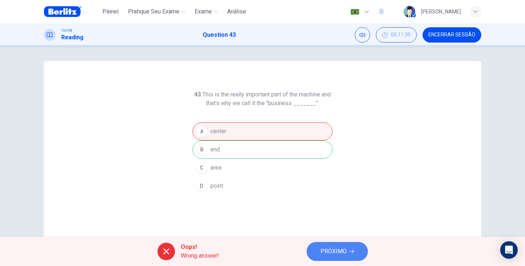
click at [343, 249] on span "PRÓXIMO" at bounding box center [333, 252] width 26 height 10
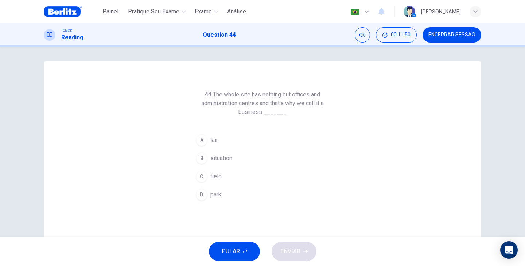
click at [218, 178] on span "field" at bounding box center [215, 176] width 11 height 9
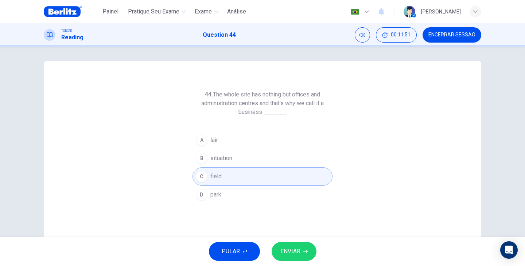
click at [283, 265] on div "PULAR ENVIAR" at bounding box center [262, 251] width 525 height 29
click at [282, 254] on span "ENVIAR" at bounding box center [290, 252] width 20 height 10
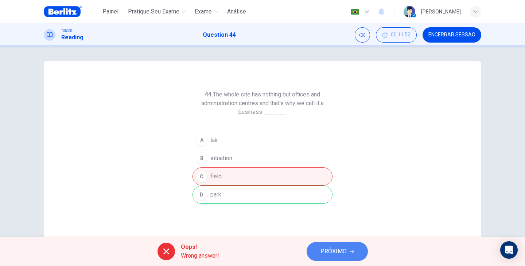
click at [349, 255] on button "PRÓXIMO" at bounding box center [337, 251] width 61 height 19
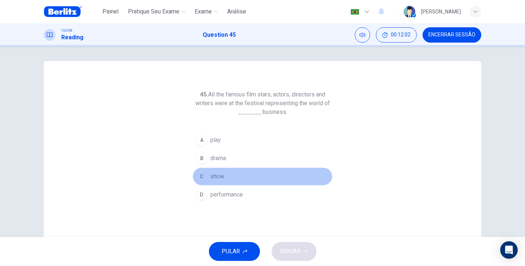
click at [220, 178] on span "show" at bounding box center [217, 176] width 14 height 9
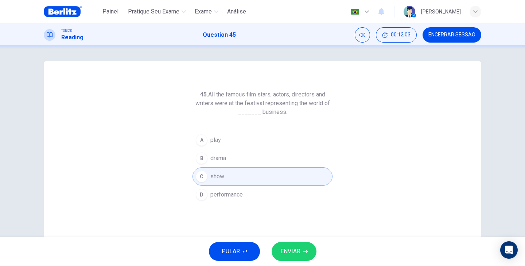
click at [301, 249] on button "ENVIAR" at bounding box center [294, 251] width 45 height 19
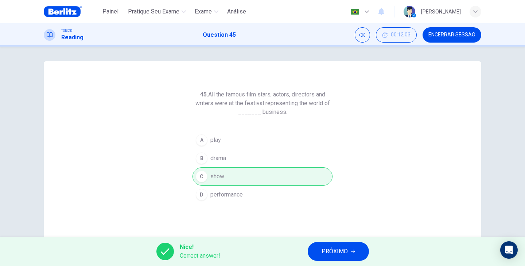
click at [356, 251] on button "PRÓXIMO" at bounding box center [338, 251] width 61 height 19
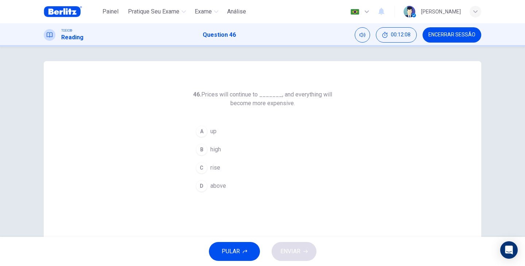
click at [214, 168] on span "rise" at bounding box center [215, 168] width 10 height 9
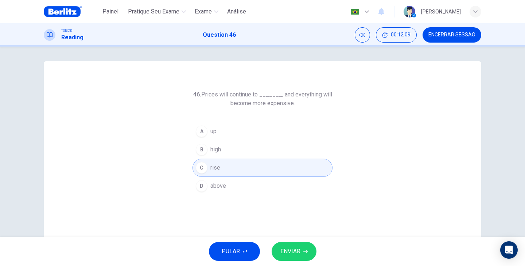
click at [305, 256] on button "ENVIAR" at bounding box center [294, 251] width 45 height 19
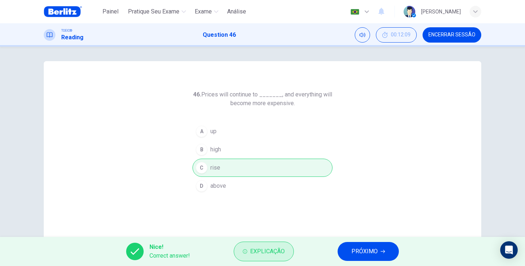
click at [282, 250] on span "Explicação" at bounding box center [267, 252] width 35 height 10
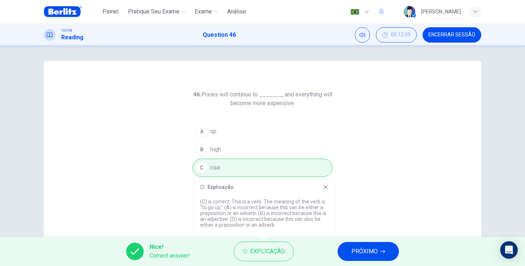
click at [326, 190] on icon at bounding box center [326, 187] width 6 height 6
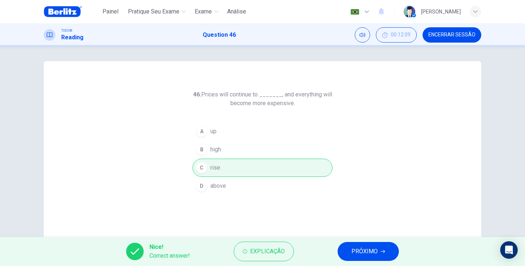
click at [370, 249] on span "PRÓXIMO" at bounding box center [364, 252] width 26 height 10
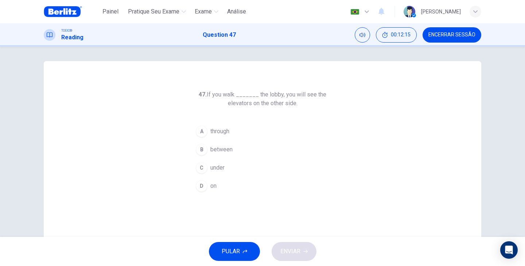
click at [223, 132] on span "through" at bounding box center [219, 131] width 19 height 9
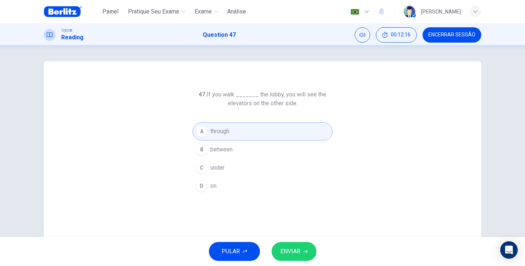
click at [304, 256] on button "ENVIAR" at bounding box center [294, 251] width 45 height 19
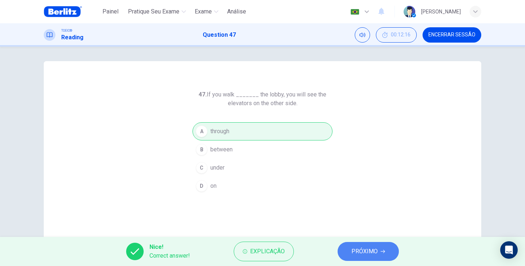
click at [358, 254] on span "PRÓXIMO" at bounding box center [364, 252] width 26 height 10
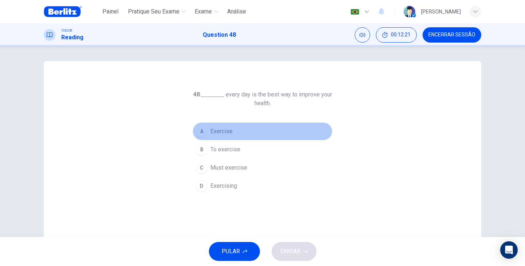
click at [219, 133] on span "Exercise" at bounding box center [221, 131] width 22 height 9
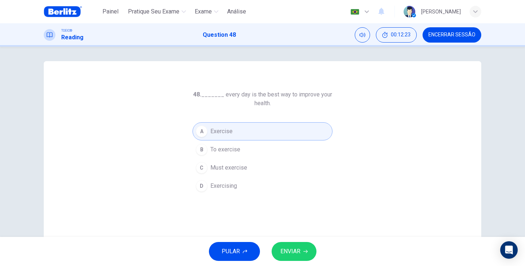
click at [281, 244] on button "ENVIAR" at bounding box center [294, 251] width 45 height 19
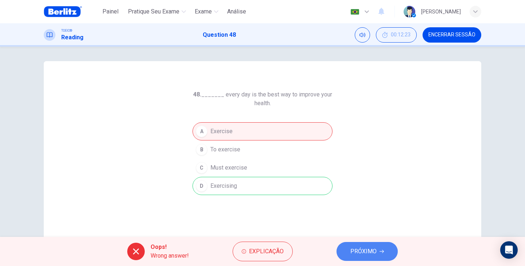
click at [374, 251] on span "PRÓXIMO" at bounding box center [363, 252] width 26 height 10
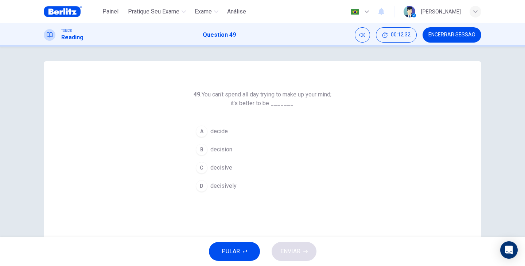
click at [225, 164] on span "decisive" at bounding box center [221, 168] width 22 height 9
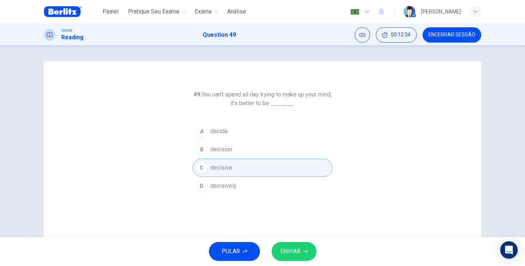
click at [292, 254] on span "ENVIAR" at bounding box center [290, 252] width 20 height 10
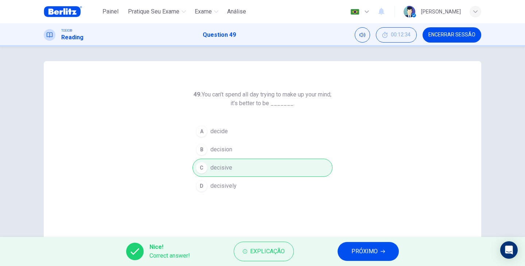
click at [387, 250] on button "PRÓXIMO" at bounding box center [368, 251] width 61 height 19
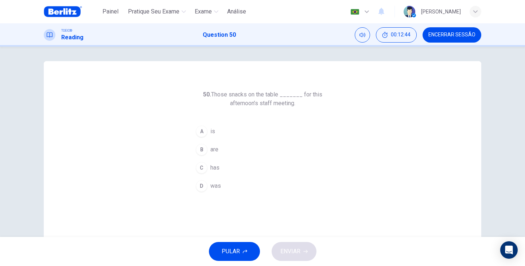
click at [212, 146] on span "are" at bounding box center [214, 149] width 8 height 9
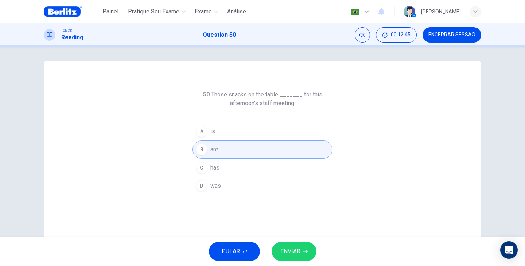
click at [299, 258] on button "ENVIAR" at bounding box center [294, 251] width 45 height 19
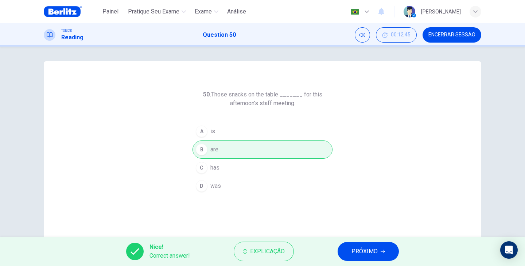
click at [365, 256] on span "PRÓXIMO" at bounding box center [364, 252] width 26 height 10
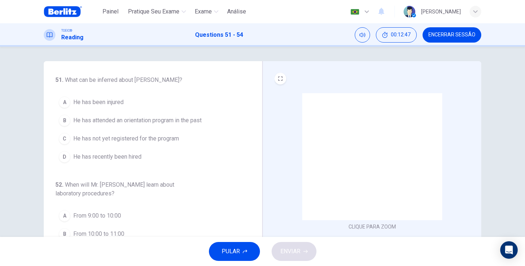
click at [365, 165] on img at bounding box center [372, 156] width 140 height 127
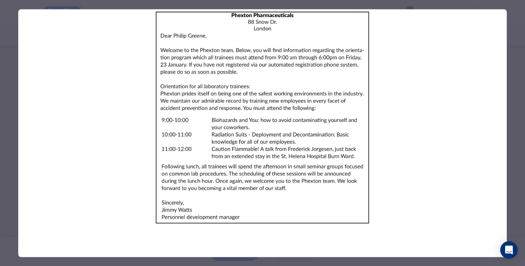
click at [517, 150] on div at bounding box center [262, 133] width 525 height 266
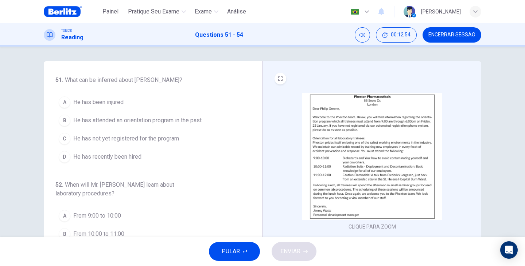
click at [379, 131] on img at bounding box center [372, 156] width 140 height 127
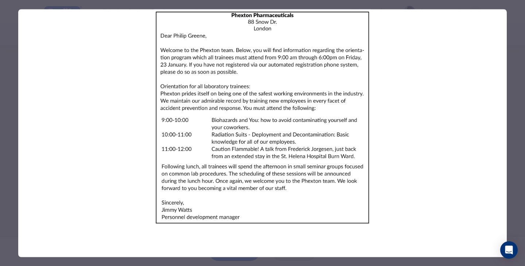
click at [469, 158] on img at bounding box center [262, 117] width 489 height 217
click at [513, 159] on div at bounding box center [262, 133] width 525 height 266
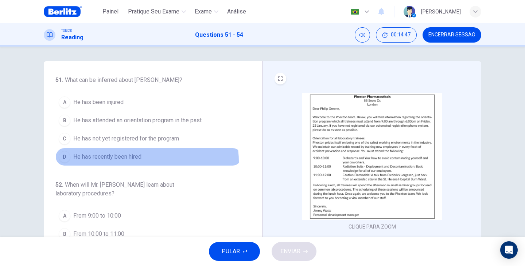
click at [131, 162] on button "D He has recently been hired" at bounding box center [148, 157] width 186 height 18
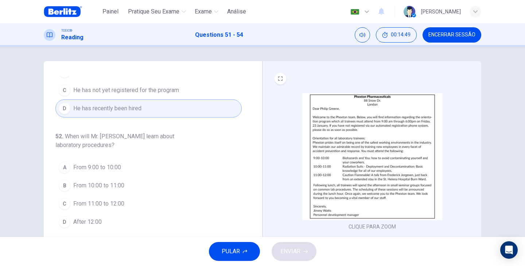
scroll to position [73, 0]
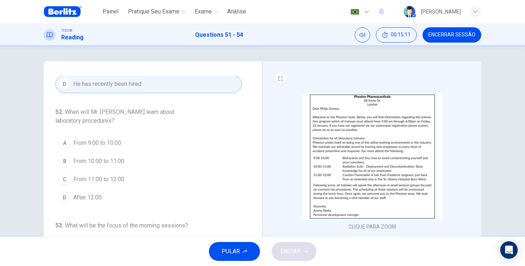
click at [371, 171] on img at bounding box center [372, 156] width 140 height 127
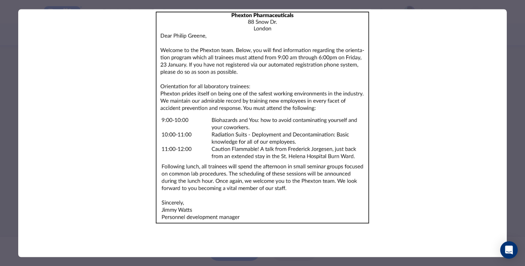
click at [481, 149] on img at bounding box center [262, 117] width 489 height 217
click at [512, 106] on div at bounding box center [262, 133] width 525 height 266
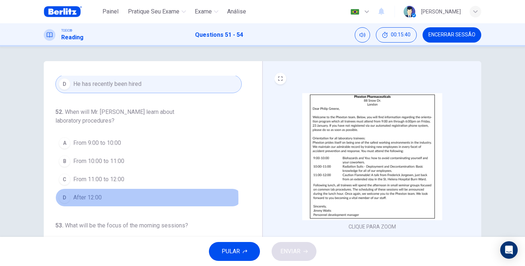
click at [94, 199] on span "After 12:00" at bounding box center [87, 198] width 28 height 9
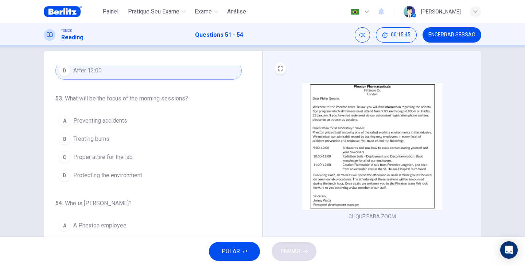
scroll to position [24, 0]
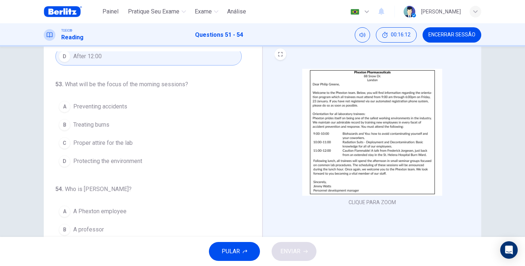
click at [112, 108] on span "Preventing accidents" at bounding box center [100, 106] width 54 height 9
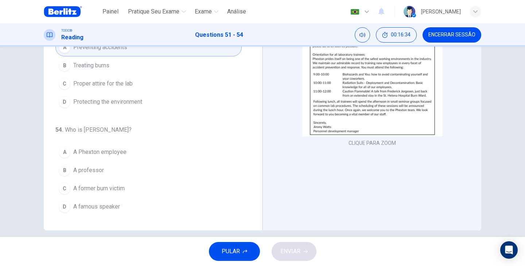
scroll to position [92, 0]
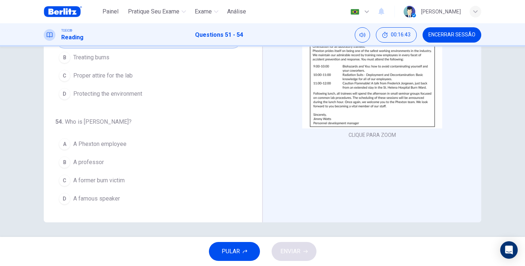
click at [88, 182] on span "A former burn victim" at bounding box center [98, 180] width 51 height 9
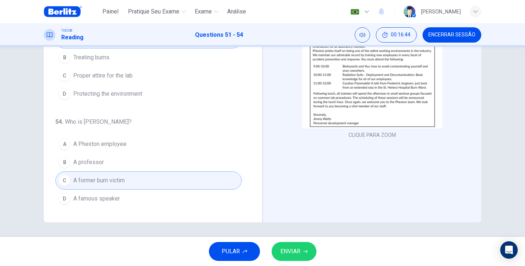
click at [296, 248] on span "ENVIAR" at bounding box center [290, 252] width 20 height 10
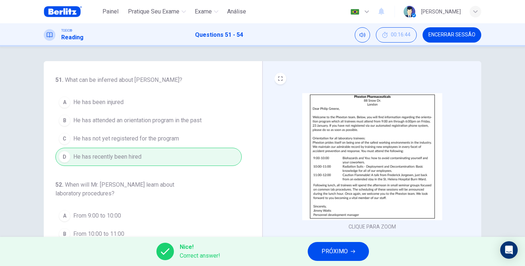
scroll to position [190, 0]
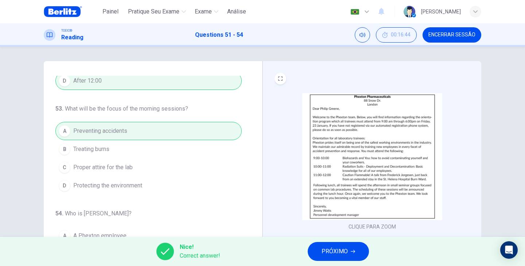
click at [346, 256] on span "PRÓXIMO" at bounding box center [335, 252] width 26 height 10
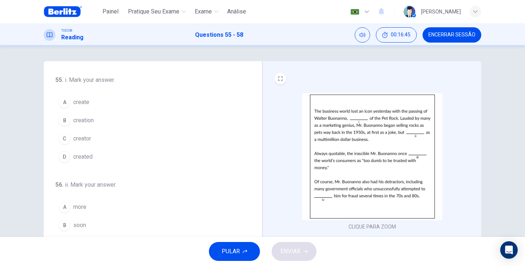
click at [348, 136] on img at bounding box center [372, 156] width 140 height 127
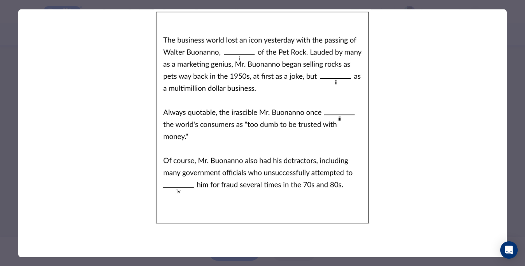
click at [406, 155] on img at bounding box center [262, 117] width 489 height 217
drag, startPoint x: 373, startPoint y: 160, endPoint x: 443, endPoint y: 159, distance: 70.0
click at [373, 161] on img at bounding box center [262, 117] width 489 height 217
click at [512, 155] on div at bounding box center [262, 133] width 525 height 266
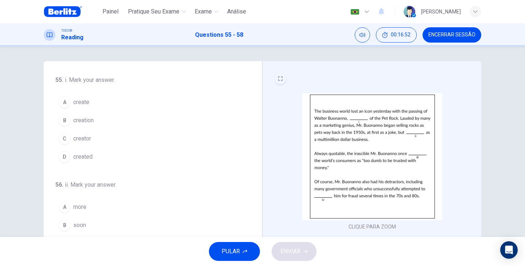
click at [275, 74] on button "EXPAND" at bounding box center [281, 79] width 12 height 12
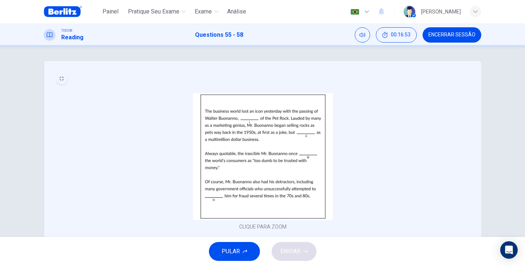
click at [61, 78] on icon "MINIMIZE" at bounding box center [61, 79] width 4 height 4
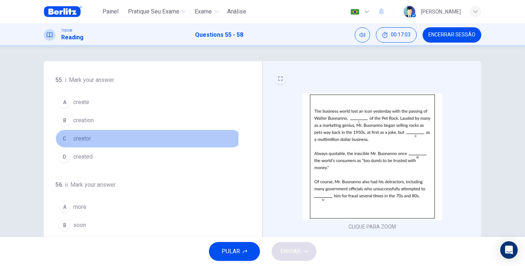
click at [73, 138] on span "creator" at bounding box center [82, 139] width 18 height 9
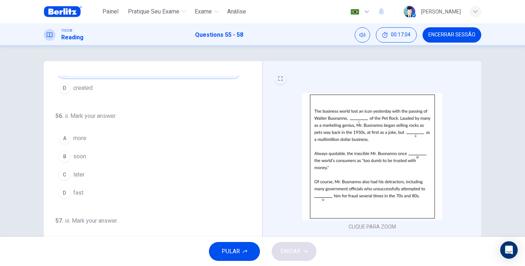
scroll to position [97, 0]
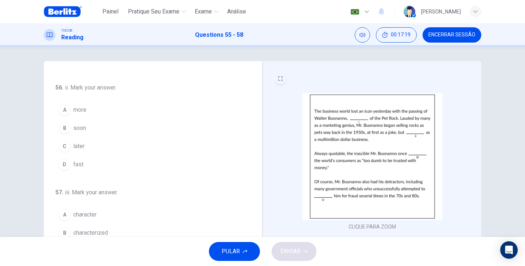
click at [81, 144] on span "later" at bounding box center [78, 146] width 11 height 9
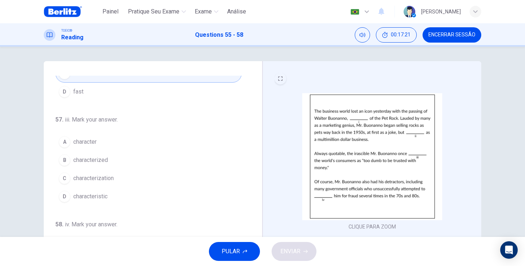
scroll to position [181, 0]
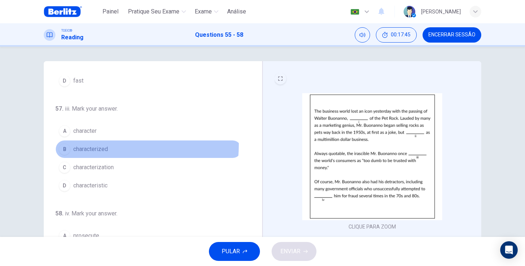
click at [93, 145] on button "B characterized" at bounding box center [148, 149] width 186 height 18
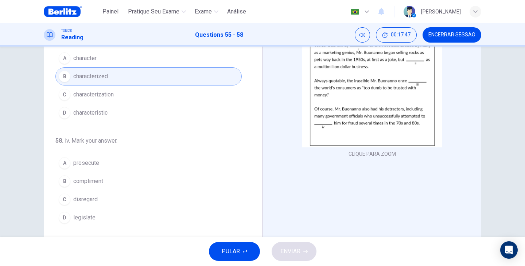
scroll to position [92, 0]
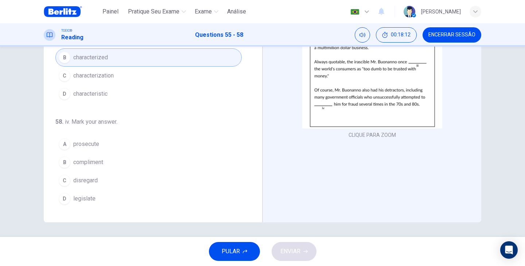
click at [93, 135] on button "A prosecute" at bounding box center [148, 144] width 186 height 18
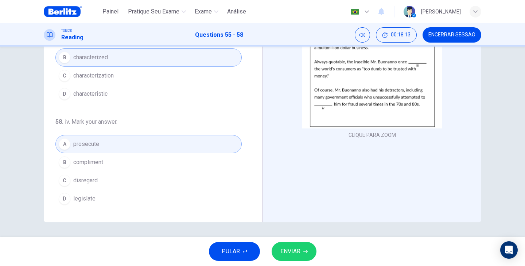
click at [310, 255] on button "ENVIAR" at bounding box center [294, 251] width 45 height 19
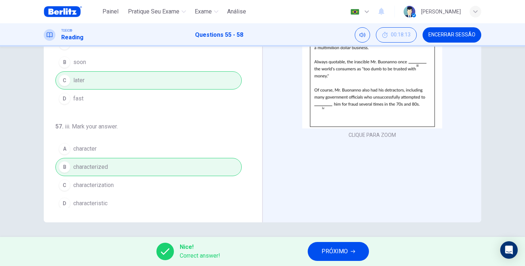
scroll to position [0, 0]
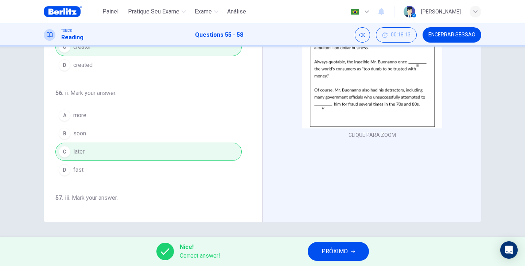
click at [322, 255] on span "PRÓXIMO" at bounding box center [335, 252] width 26 height 10
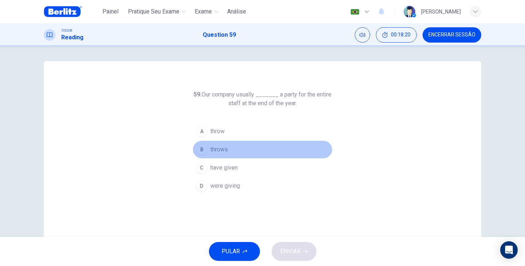
click at [222, 150] on span "throws" at bounding box center [218, 149] width 17 height 9
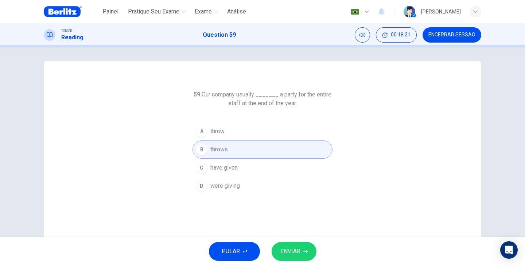
click at [303, 259] on button "ENVIAR" at bounding box center [294, 251] width 45 height 19
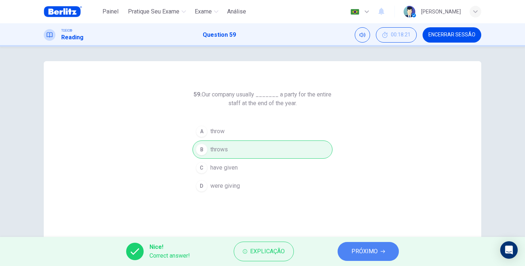
click at [357, 253] on span "PRÓXIMO" at bounding box center [364, 252] width 26 height 10
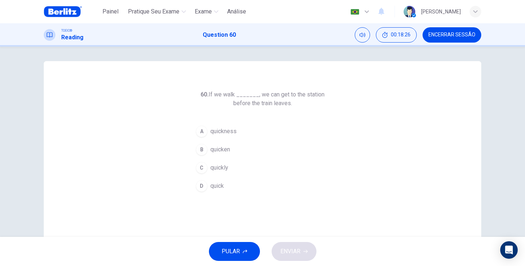
click at [218, 172] on span "quickly" at bounding box center [219, 168] width 18 height 9
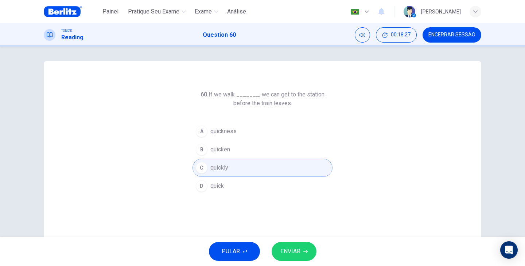
click at [300, 246] on button "ENVIAR" at bounding box center [294, 251] width 45 height 19
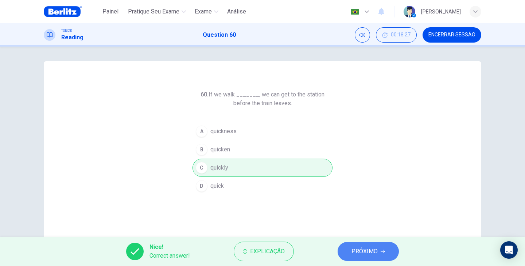
click at [357, 250] on span "PRÓXIMO" at bounding box center [364, 252] width 26 height 10
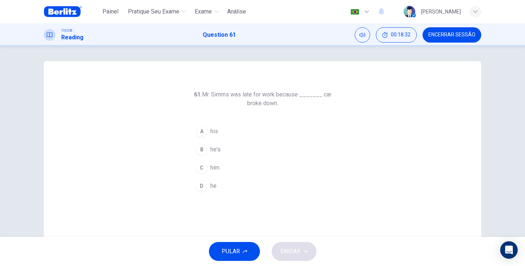
click at [220, 132] on button "A his" at bounding box center [262, 131] width 140 height 18
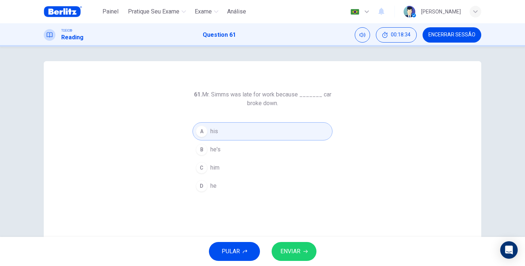
click at [295, 252] on span "ENVIAR" at bounding box center [290, 252] width 20 height 10
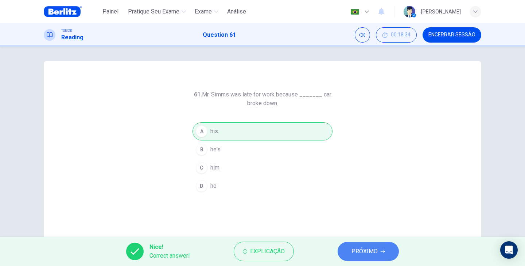
click at [353, 256] on span "PRÓXIMO" at bounding box center [364, 252] width 26 height 10
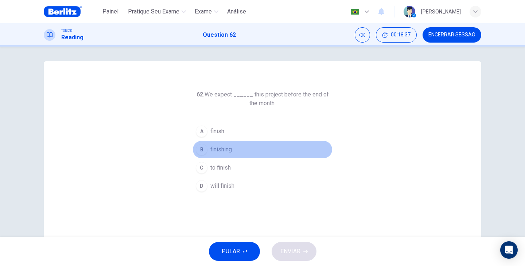
click at [232, 147] on button "B finishing" at bounding box center [262, 150] width 140 height 18
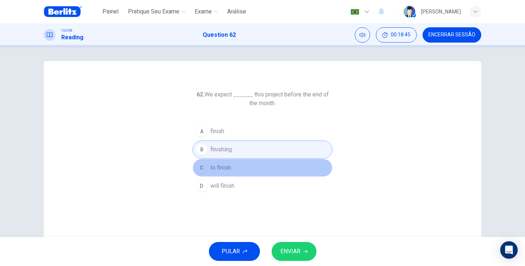
click at [227, 168] on span "to finish" at bounding box center [220, 168] width 20 height 9
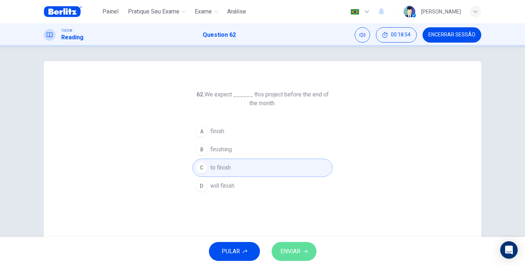
click at [297, 249] on span "ENVIAR" at bounding box center [290, 252] width 20 height 10
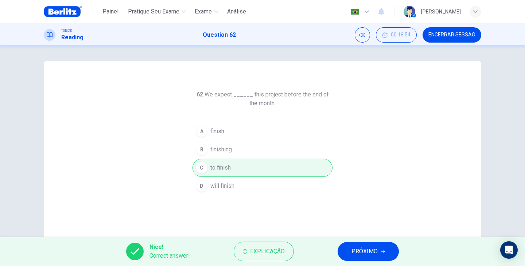
click at [358, 254] on span "PRÓXIMO" at bounding box center [364, 252] width 26 height 10
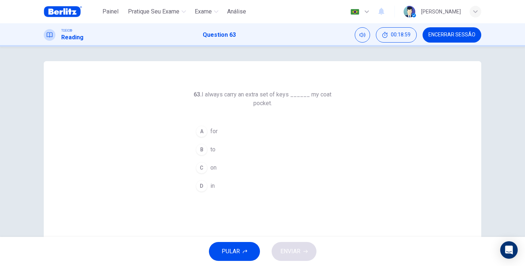
click at [207, 169] on button "C on" at bounding box center [262, 168] width 140 height 18
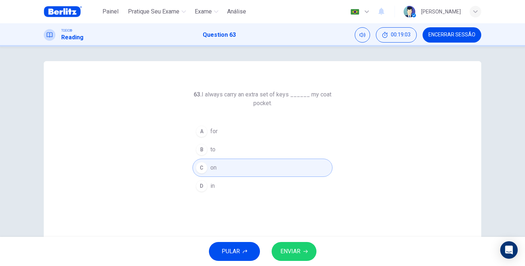
click at [205, 188] on div "D" at bounding box center [202, 186] width 12 height 12
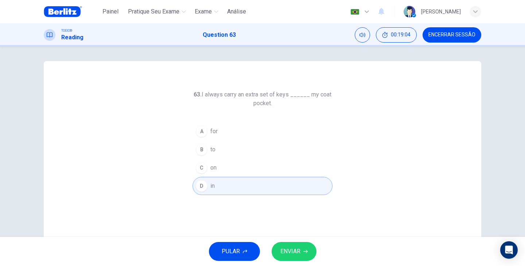
click at [290, 249] on span "ENVIAR" at bounding box center [290, 252] width 20 height 10
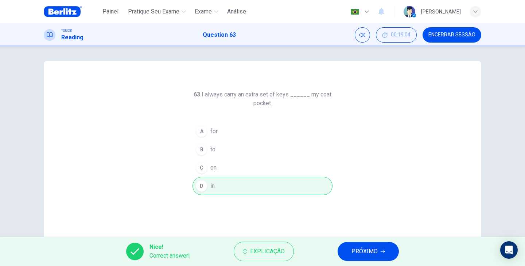
click at [362, 253] on span "PRÓXIMO" at bounding box center [364, 252] width 26 height 10
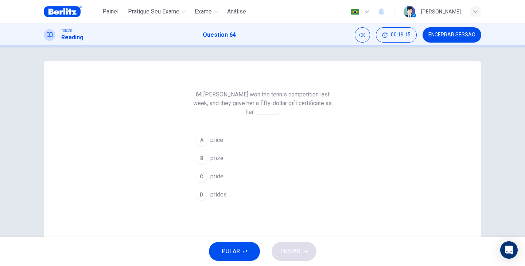
click at [219, 159] on span "prize" at bounding box center [216, 158] width 13 height 9
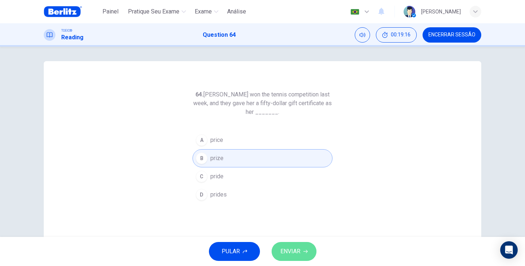
click at [312, 253] on button "ENVIAR" at bounding box center [294, 251] width 45 height 19
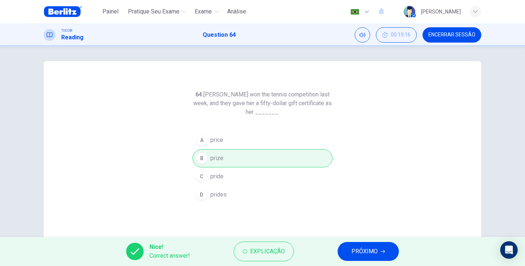
click at [342, 253] on button "PRÓXIMO" at bounding box center [368, 251] width 61 height 19
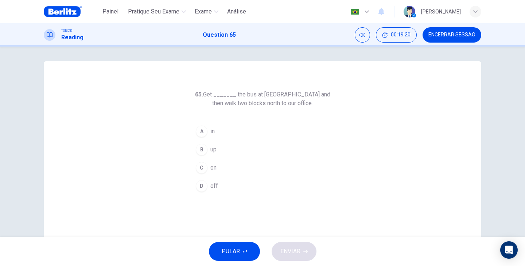
click at [216, 168] on button "C on" at bounding box center [262, 168] width 140 height 18
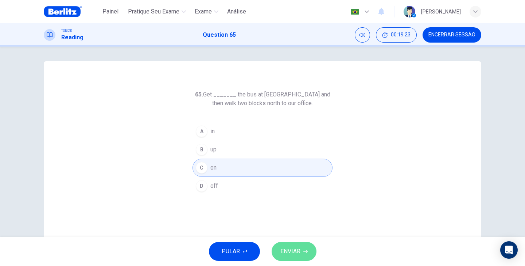
click at [300, 253] on span "ENVIAR" at bounding box center [290, 252] width 20 height 10
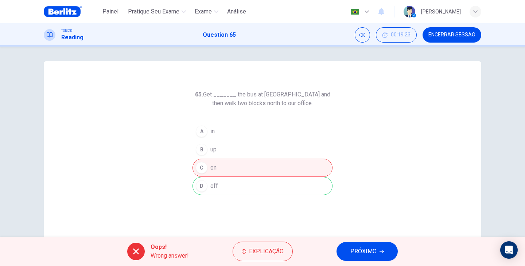
click at [364, 250] on span "PRÓXIMO" at bounding box center [363, 252] width 26 height 10
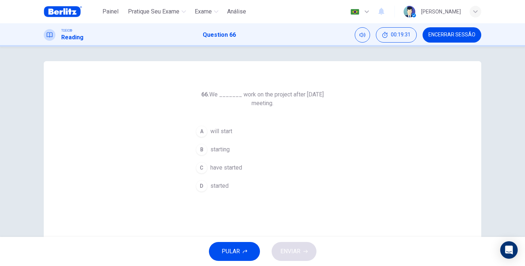
click at [223, 132] on span "will start" at bounding box center [221, 131] width 22 height 9
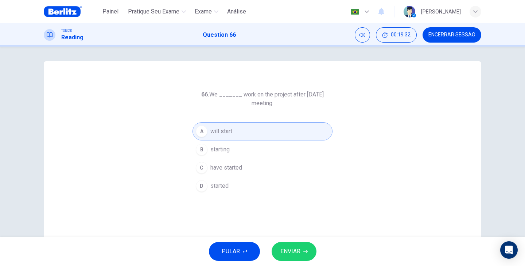
click at [298, 249] on span "ENVIAR" at bounding box center [290, 252] width 20 height 10
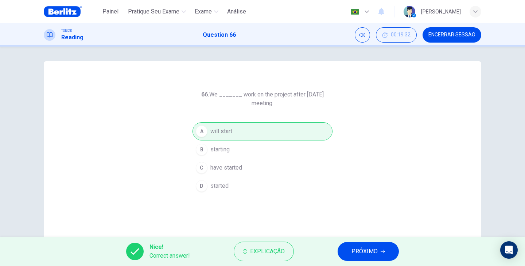
click at [361, 254] on span "PRÓXIMO" at bounding box center [364, 252] width 26 height 10
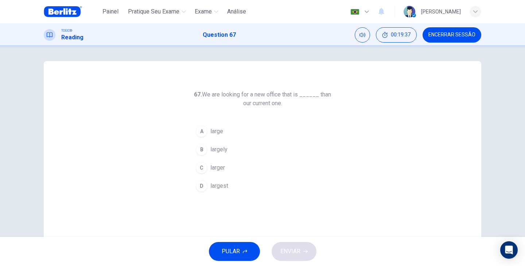
click at [213, 166] on span "larger" at bounding box center [217, 168] width 15 height 9
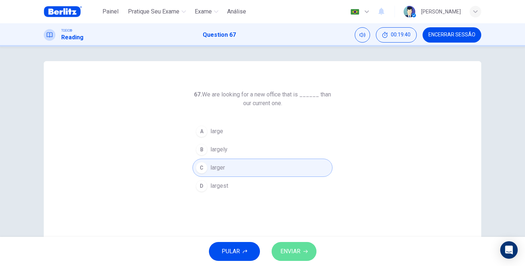
click at [304, 254] on button "ENVIAR" at bounding box center [294, 251] width 45 height 19
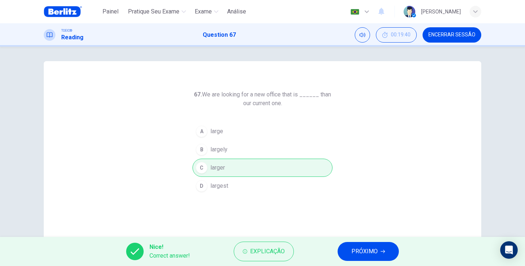
click at [359, 249] on span "PRÓXIMO" at bounding box center [364, 252] width 26 height 10
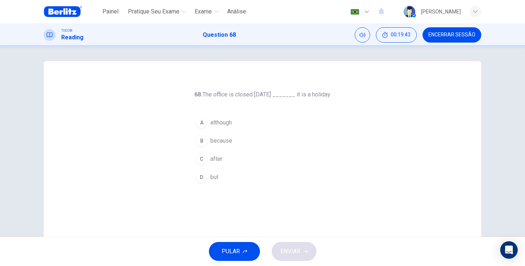
click at [221, 143] on span "because" at bounding box center [221, 141] width 22 height 9
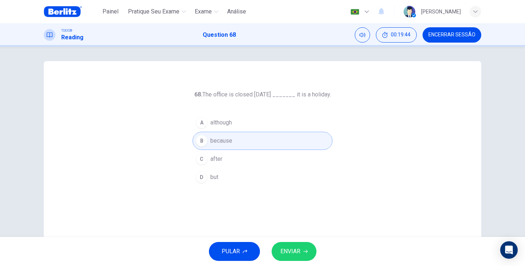
click at [313, 261] on div "PULAR ENVIAR" at bounding box center [262, 251] width 525 height 29
click at [308, 256] on button "ENVIAR" at bounding box center [294, 251] width 45 height 19
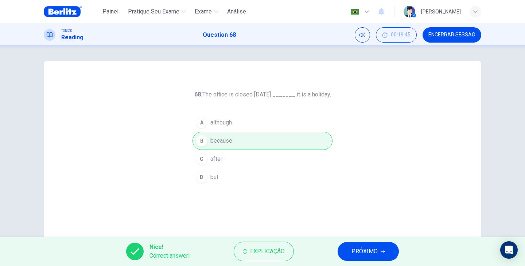
click at [350, 252] on button "PRÓXIMO" at bounding box center [368, 251] width 61 height 19
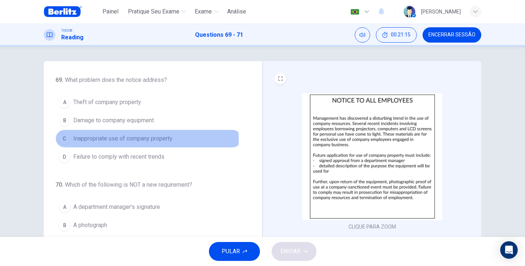
click at [143, 140] on span "Inappropriate use of company property" at bounding box center [122, 139] width 99 height 9
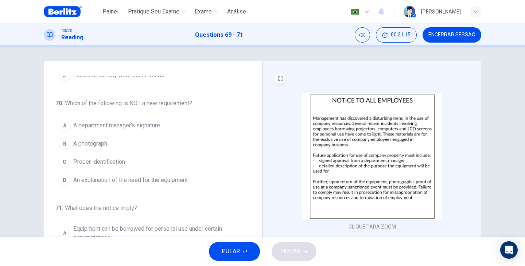
scroll to position [82, 0]
click at [110, 178] on span "An explanation of the need for the equipment" at bounding box center [130, 180] width 114 height 9
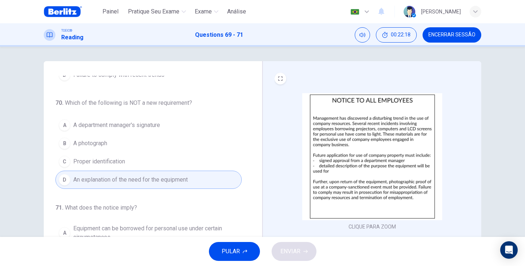
click at [95, 158] on span "Proper identification" at bounding box center [99, 161] width 52 height 9
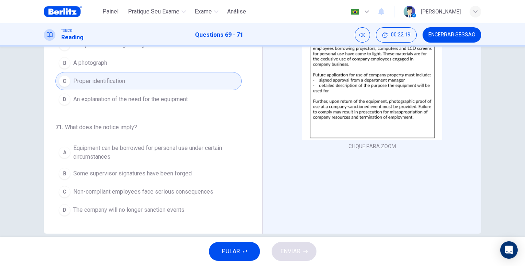
scroll to position [92, 0]
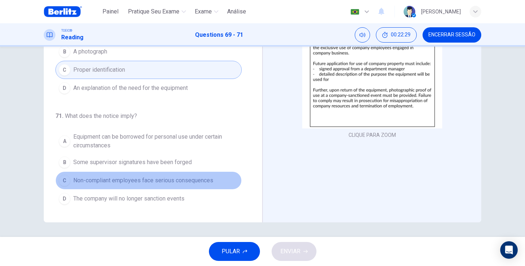
click at [162, 182] on span "Non-compliant employees face serious consequences" at bounding box center [143, 180] width 140 height 9
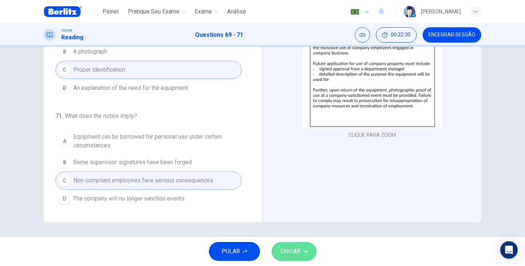
click at [309, 248] on button "ENVIAR" at bounding box center [294, 251] width 45 height 19
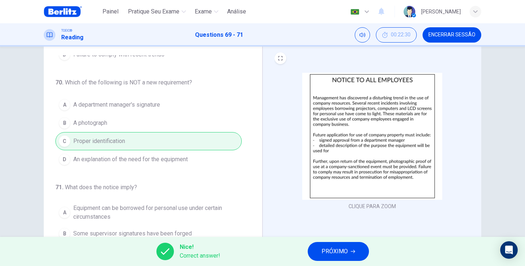
scroll to position [48, 0]
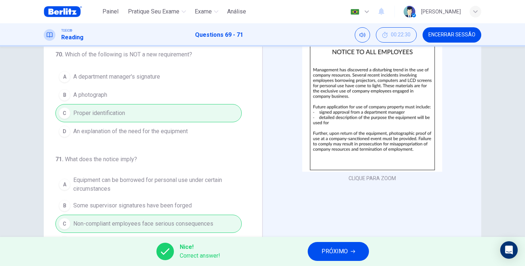
click at [346, 248] on span "PRÓXIMO" at bounding box center [335, 252] width 26 height 10
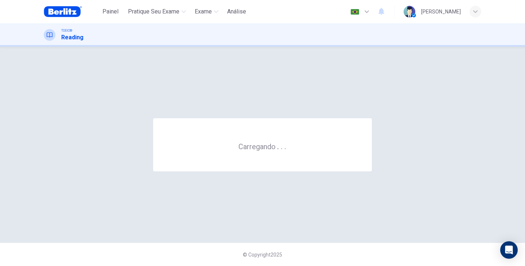
scroll to position [0, 0]
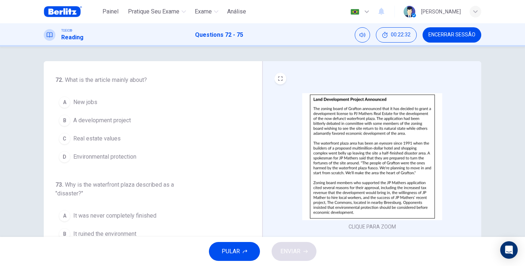
click at [348, 147] on img at bounding box center [372, 156] width 140 height 127
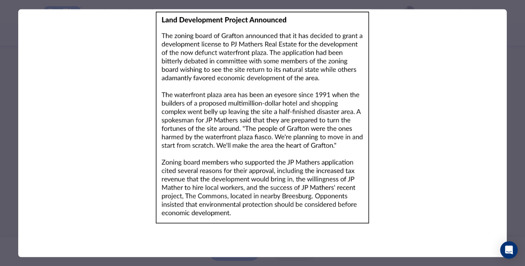
click at [519, 157] on div at bounding box center [262, 133] width 525 height 266
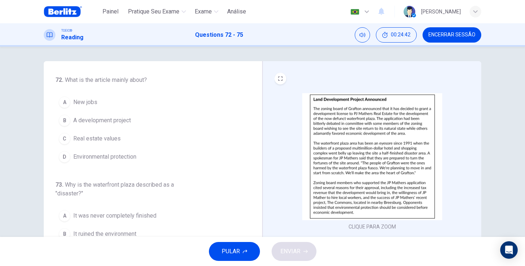
click at [93, 114] on button "B A development project" at bounding box center [148, 121] width 186 height 18
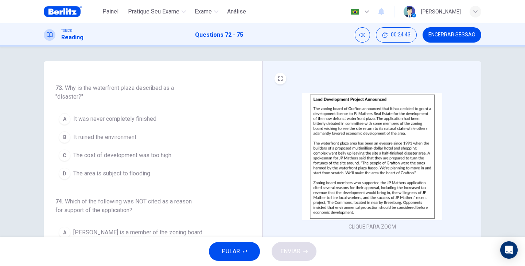
scroll to position [97, 0]
click at [374, 142] on img at bounding box center [372, 156] width 140 height 127
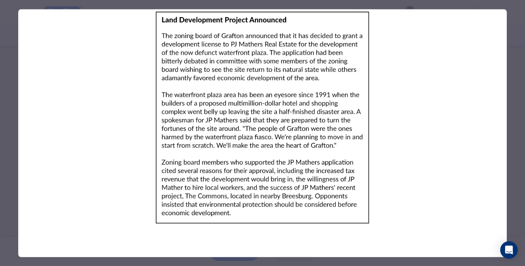
drag, startPoint x: 192, startPoint y: 92, endPoint x: 193, endPoint y: 162, distance: 69.6
click at [193, 162] on img at bounding box center [262, 117] width 489 height 217
click at [284, 117] on img at bounding box center [262, 117] width 489 height 217
click at [511, 124] on div at bounding box center [262, 133] width 525 height 266
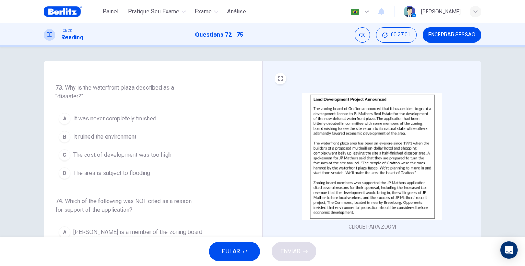
click at [106, 114] on span "It was never completely finished" at bounding box center [114, 118] width 83 height 9
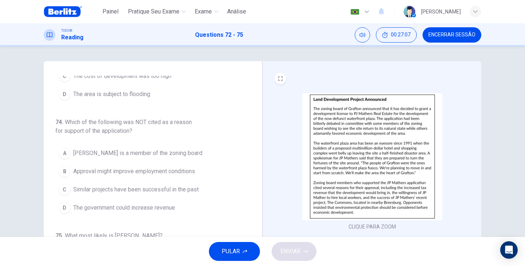
scroll to position [194, 0]
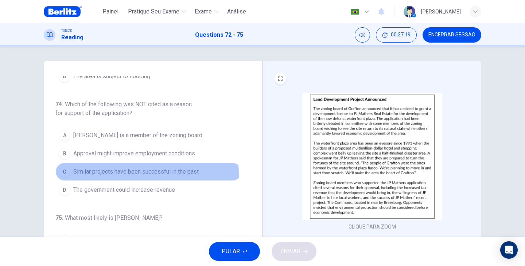
drag, startPoint x: 111, startPoint y: 175, endPoint x: 111, endPoint y: 180, distance: 5.1
click at [111, 178] on button "C Similar projects have been successful in the past" at bounding box center [148, 172] width 186 height 18
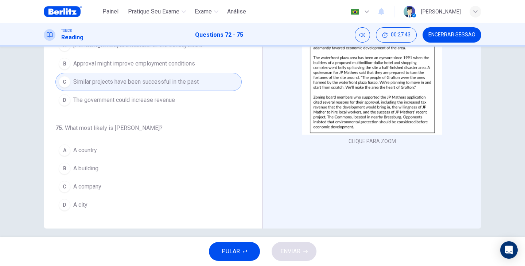
scroll to position [92, 0]
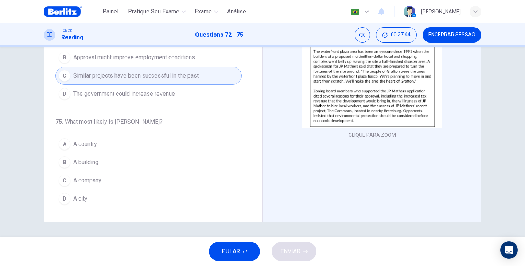
click at [67, 205] on button "D A city" at bounding box center [148, 199] width 186 height 18
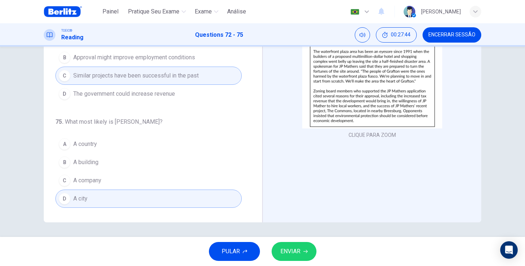
click at [303, 252] on button "ENVIAR" at bounding box center [294, 251] width 45 height 19
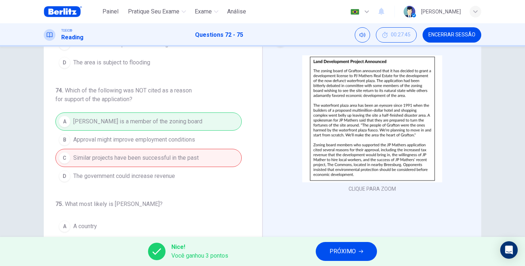
scroll to position [48, 0]
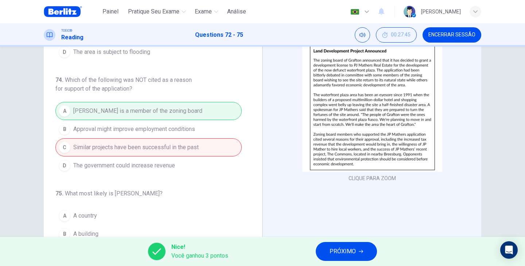
click at [176, 115] on div "A JP Mathers is a member of the zoning board B Approval might improve employmen…" at bounding box center [148, 138] width 186 height 73
click at [355, 254] on span "PRÓXIMO" at bounding box center [343, 252] width 26 height 10
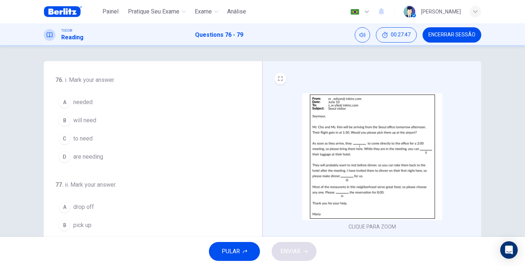
click at [444, 35] on span "Encerrar Sessão" at bounding box center [451, 35] width 47 height 6
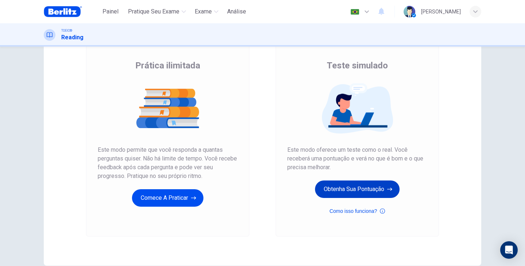
click at [380, 190] on button "Obtenha sua pontuação" at bounding box center [357, 189] width 85 height 17
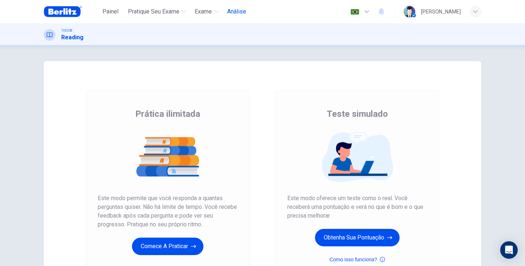
click at [240, 15] on span "Análise" at bounding box center [236, 11] width 19 height 9
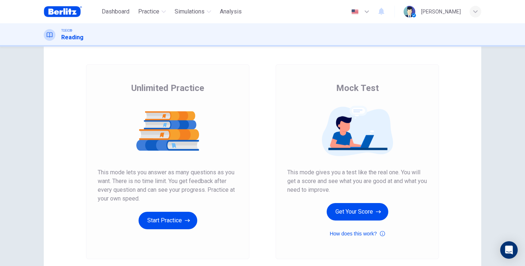
scroll to position [48, 0]
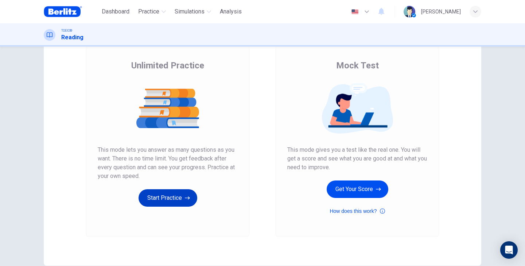
click at [164, 199] on button "Start Practice" at bounding box center [168, 198] width 59 height 17
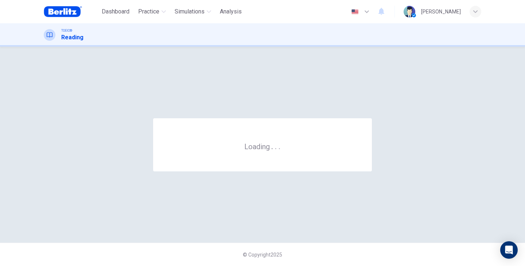
scroll to position [0, 0]
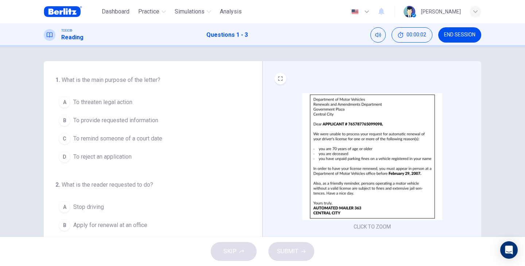
click at [359, 164] on img at bounding box center [372, 156] width 140 height 127
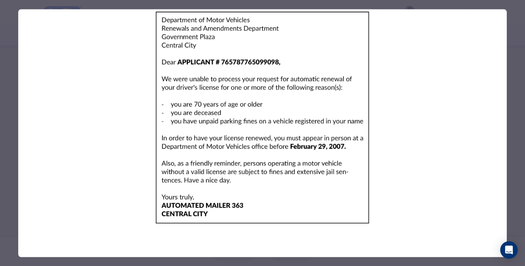
click at [519, 21] on div at bounding box center [262, 133] width 525 height 266
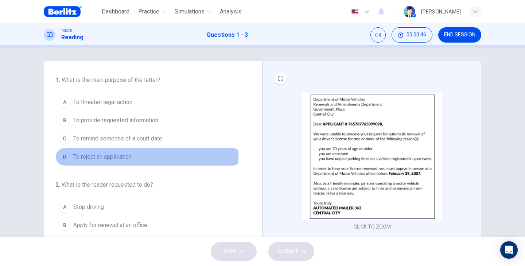
click at [114, 159] on span "To reject an application" at bounding box center [102, 157] width 58 height 9
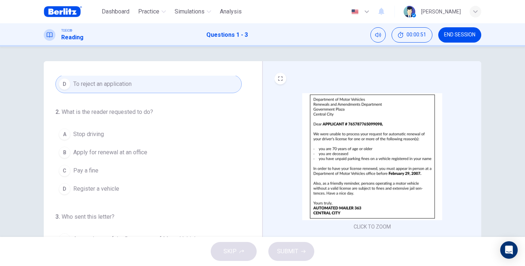
scroll to position [76, 0]
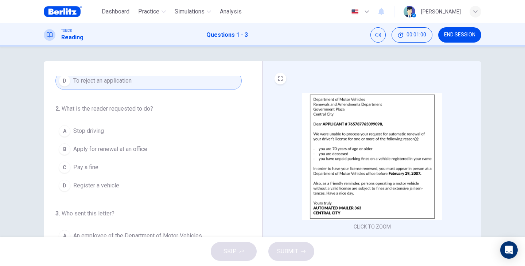
click at [115, 153] on span "Apply for renewal at an office" at bounding box center [110, 149] width 74 height 9
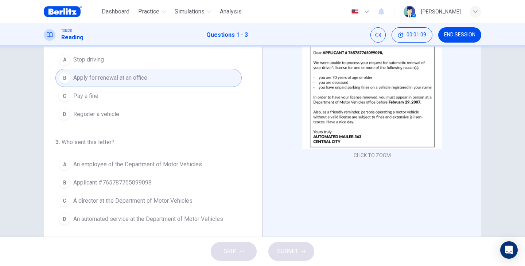
scroll to position [92, 0]
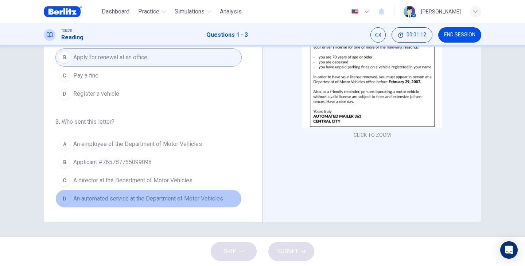
click at [150, 200] on span "An automated service at the Department of Motor Vehicles" at bounding box center [148, 199] width 150 height 9
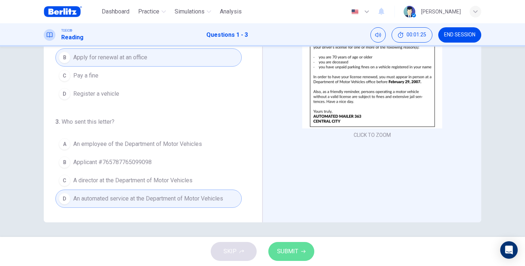
click at [299, 252] on button "SUBMIT" at bounding box center [291, 251] width 46 height 19
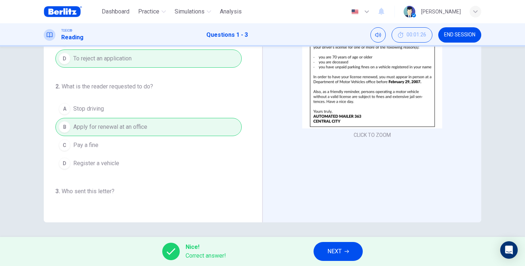
scroll to position [0, 0]
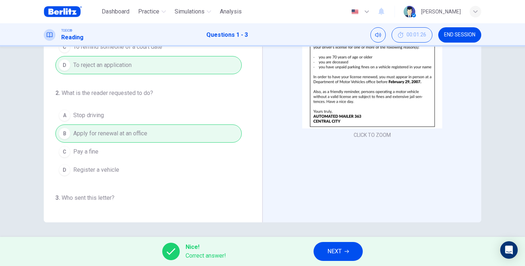
click at [341, 248] on span "NEXT" at bounding box center [334, 252] width 14 height 10
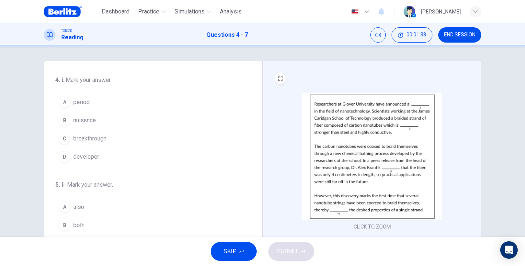
click at [87, 142] on span "breakthrough" at bounding box center [89, 139] width 33 height 9
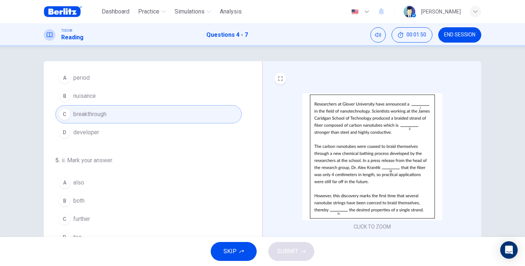
scroll to position [48, 0]
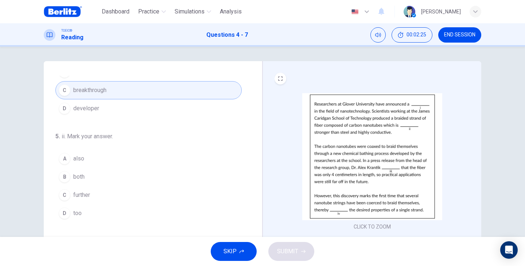
click at [76, 211] on span "too" at bounding box center [77, 213] width 8 height 9
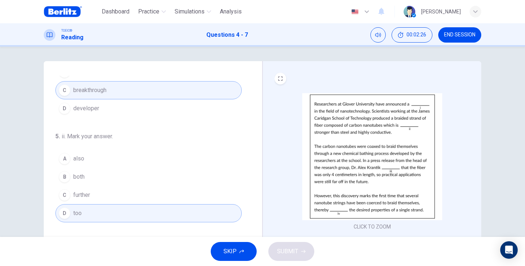
scroll to position [73, 0]
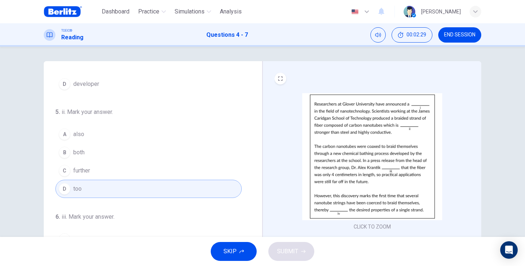
click at [83, 143] on button "A also" at bounding box center [148, 134] width 186 height 18
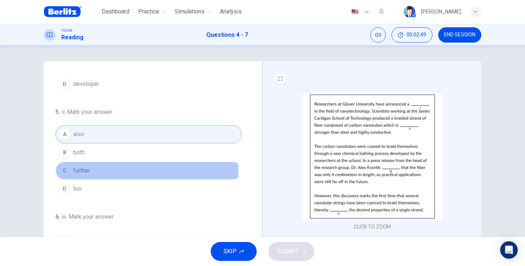
click at [82, 170] on span "further" at bounding box center [81, 171] width 17 height 9
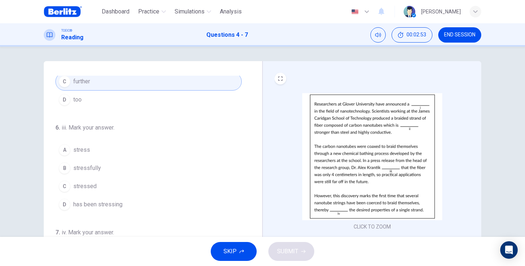
scroll to position [170, 0]
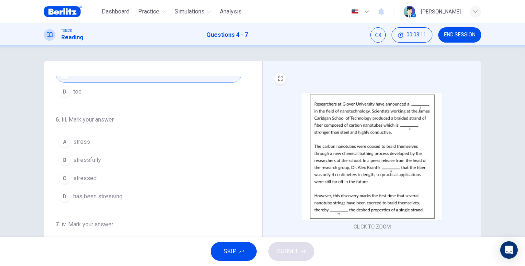
click at [82, 173] on button "C stressed" at bounding box center [148, 179] width 186 height 18
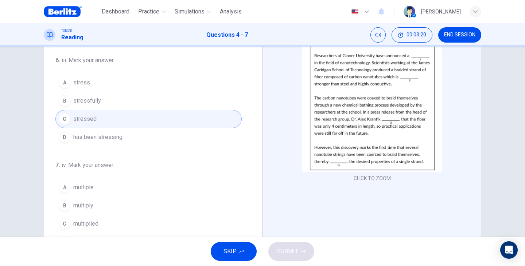
scroll to position [73, 0]
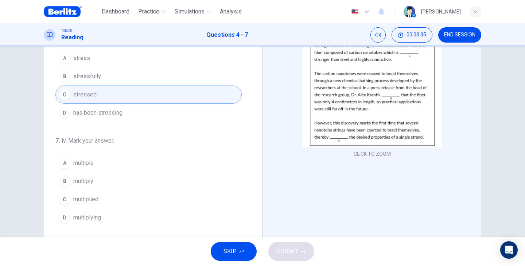
click at [87, 219] on span "multiplying" at bounding box center [87, 218] width 28 height 9
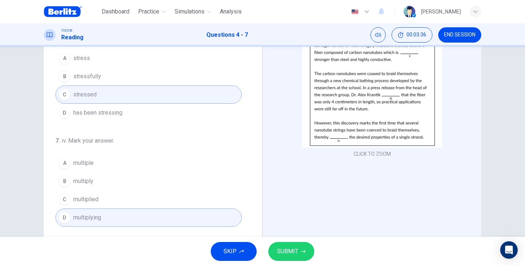
click at [302, 249] on button "SUBMIT" at bounding box center [291, 251] width 46 height 19
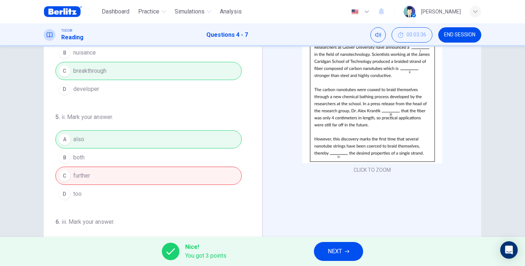
scroll to position [48, 0]
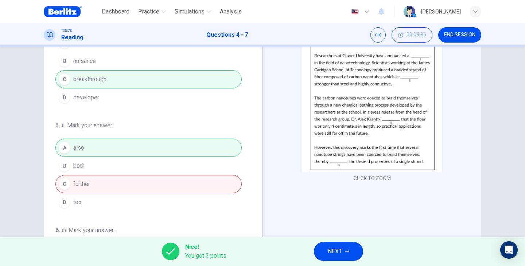
click at [338, 250] on span "NEXT" at bounding box center [335, 252] width 14 height 10
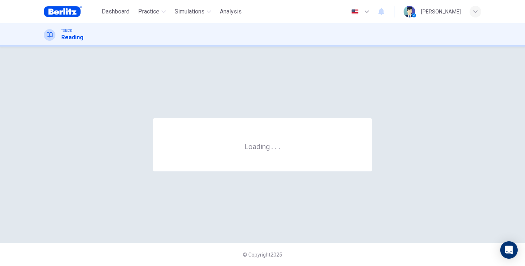
scroll to position [0, 0]
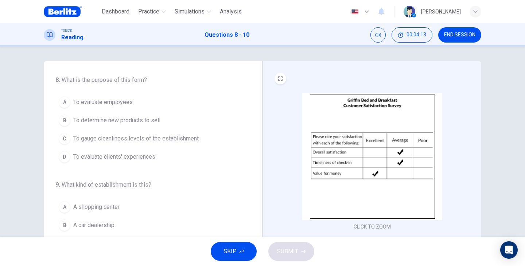
click at [111, 154] on span "To evaluate clients' experiences" at bounding box center [114, 157] width 82 height 9
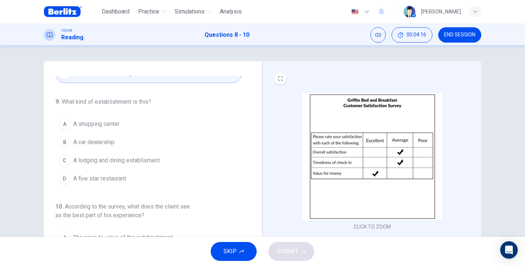
scroll to position [85, 0]
click at [122, 160] on span "A lodging and dining establisment" at bounding box center [116, 159] width 86 height 9
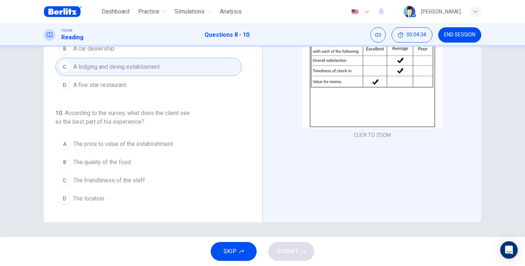
click at [105, 145] on span "The price to value of the establishment" at bounding box center [123, 144] width 100 height 9
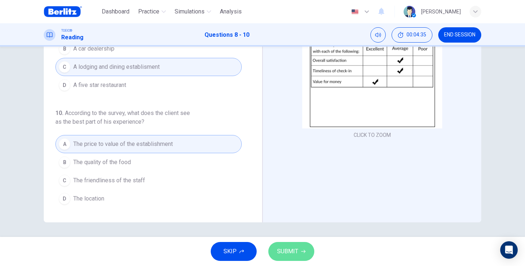
click at [304, 258] on button "SUBMIT" at bounding box center [291, 251] width 46 height 19
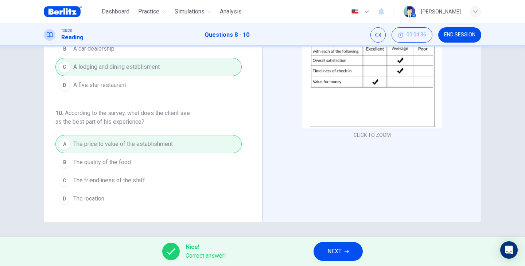
click at [348, 250] on icon "button" at bounding box center [347, 252] width 4 height 4
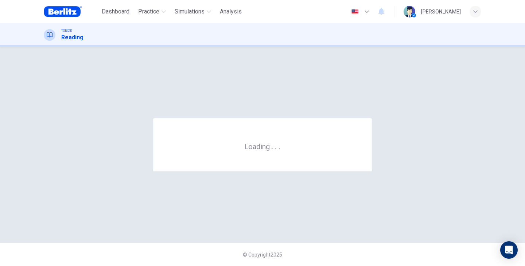
scroll to position [0, 0]
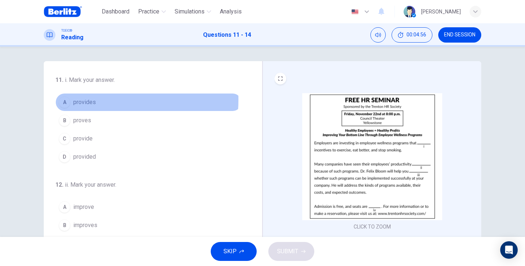
click at [90, 100] on span "provides" at bounding box center [84, 102] width 23 height 9
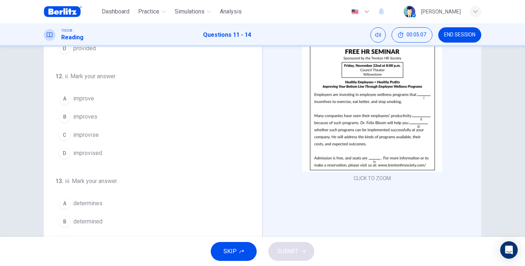
scroll to position [48, 0]
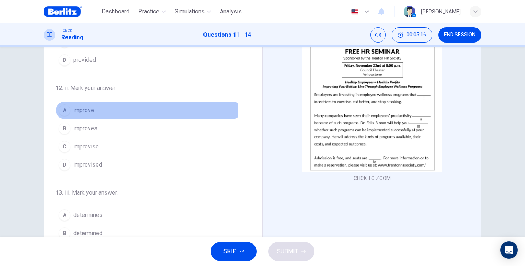
click at [87, 109] on span "improve" at bounding box center [83, 110] width 21 height 9
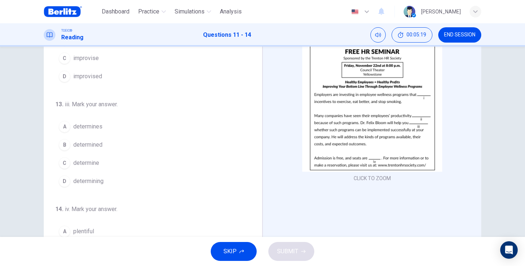
scroll to position [146, 0]
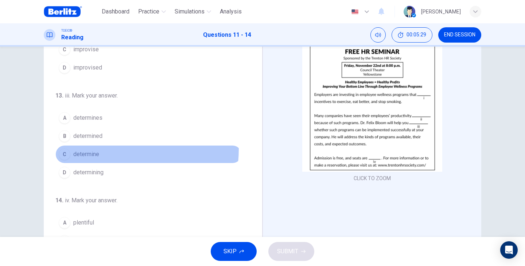
click at [93, 149] on button "C determine" at bounding box center [148, 154] width 186 height 18
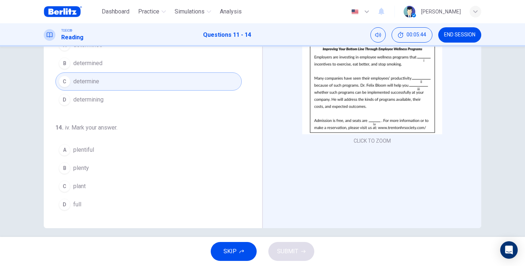
scroll to position [92, 0]
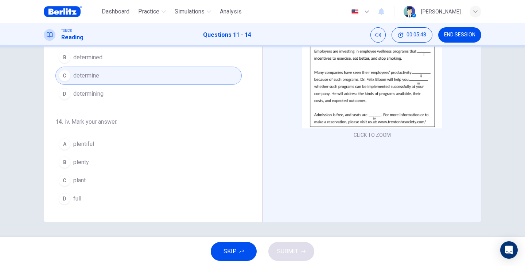
click at [87, 163] on span "plenty" at bounding box center [81, 162] width 16 height 9
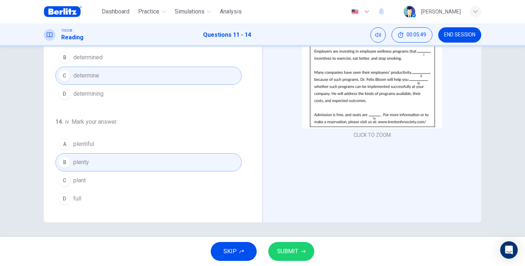
click at [338, 191] on div "CLICK TO ZOOM" at bounding box center [371, 95] width 219 height 253
click at [294, 257] on button "SUBMIT" at bounding box center [291, 251] width 46 height 19
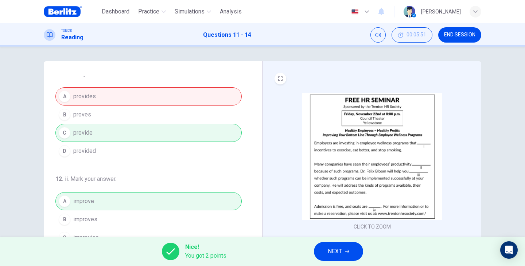
scroll to position [0, 0]
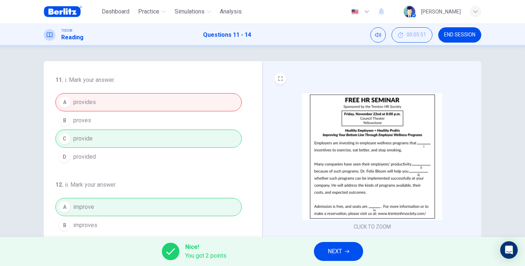
click at [122, 98] on div "A provides B proves C provide D provided" at bounding box center [148, 129] width 186 height 73
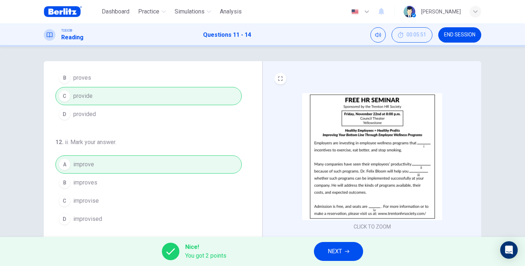
scroll to position [170, 0]
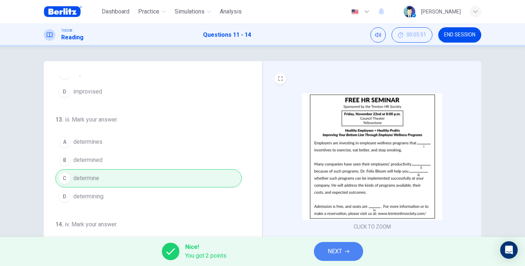
click at [346, 252] on icon "button" at bounding box center [347, 252] width 4 height 4
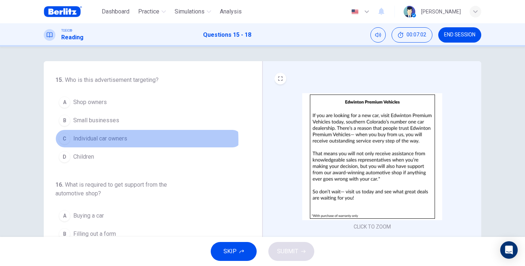
click at [105, 141] on span "Individual car owners" at bounding box center [100, 139] width 54 height 9
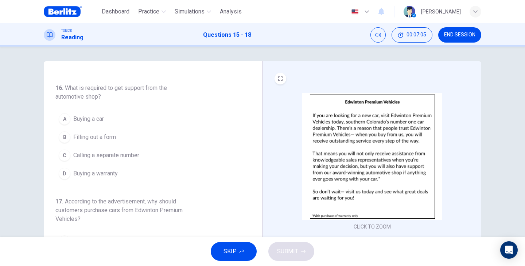
scroll to position [97, 0]
click at [94, 178] on button "D Buying a warranty" at bounding box center [148, 173] width 186 height 18
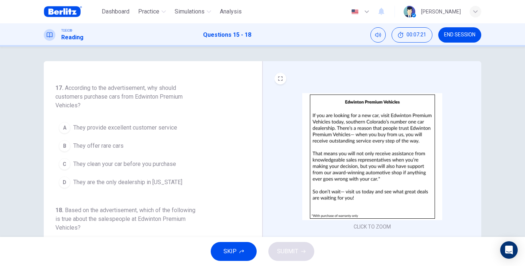
scroll to position [219, 0]
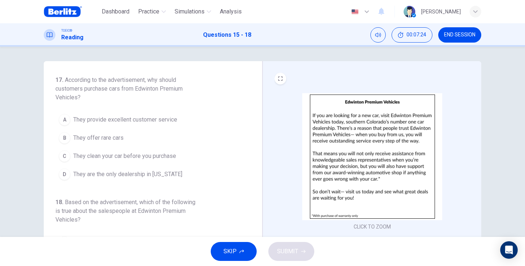
click at [114, 120] on span "They provide excellent customer service" at bounding box center [125, 120] width 104 height 9
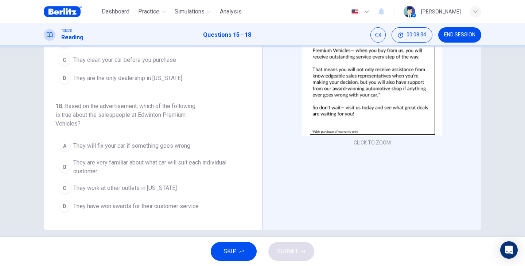
scroll to position [92, 0]
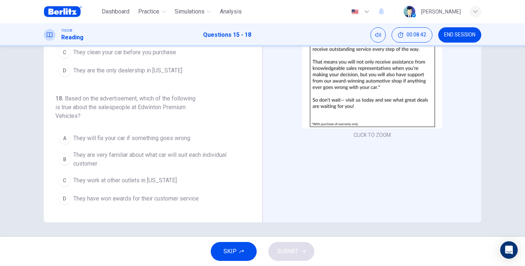
click at [161, 158] on span "They are very familiar about what car will suit each individual customer" at bounding box center [155, 159] width 165 height 17
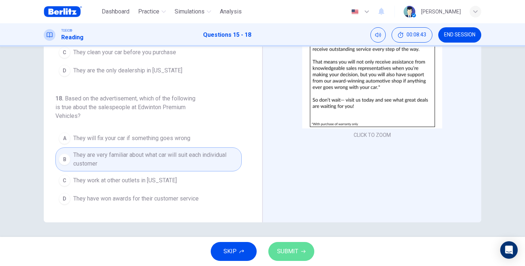
click at [297, 255] on span "SUBMIT" at bounding box center [287, 252] width 21 height 10
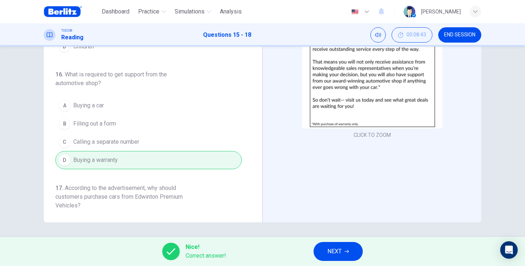
scroll to position [0, 0]
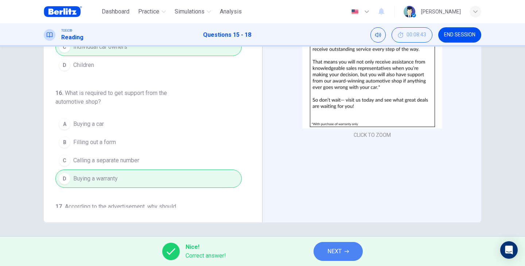
click at [337, 253] on span "NEXT" at bounding box center [334, 252] width 14 height 10
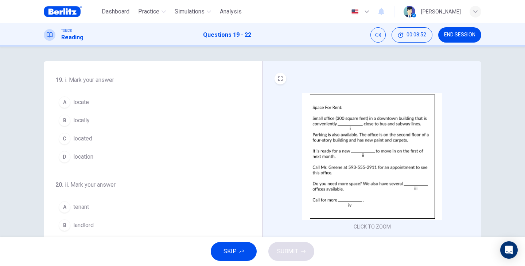
click at [84, 137] on span "located" at bounding box center [82, 139] width 19 height 9
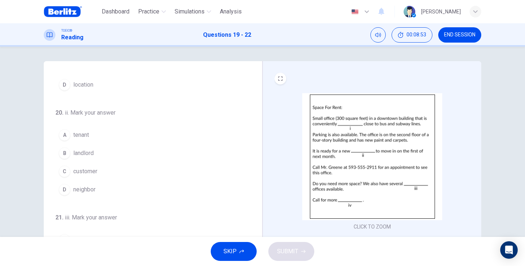
scroll to position [73, 0]
click at [80, 135] on span "tenant" at bounding box center [81, 134] width 16 height 9
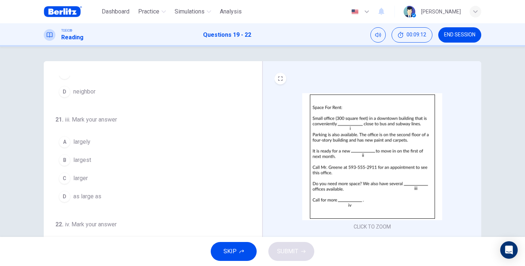
scroll to position [181, 0]
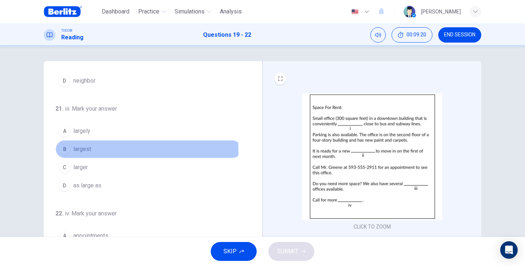
click at [78, 151] on span "largest" at bounding box center [82, 149] width 18 height 9
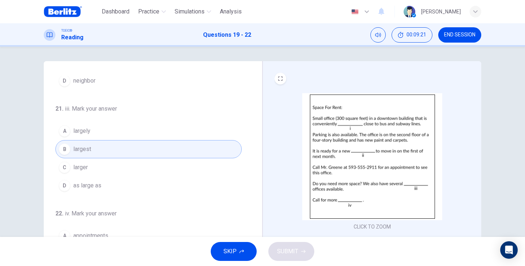
click at [86, 168] on span "larger" at bounding box center [80, 167] width 15 height 9
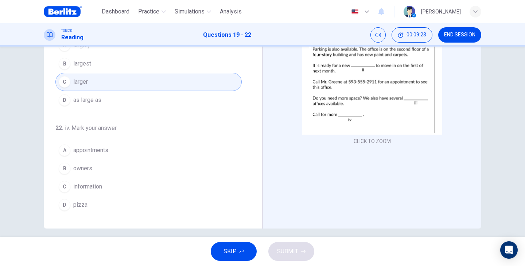
scroll to position [92, 0]
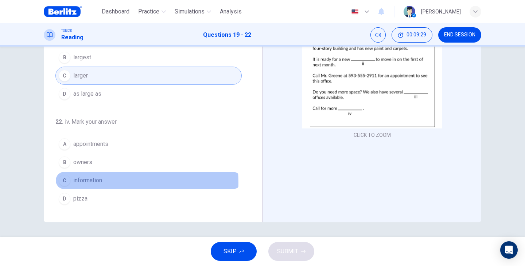
click at [97, 183] on span "information" at bounding box center [87, 180] width 29 height 9
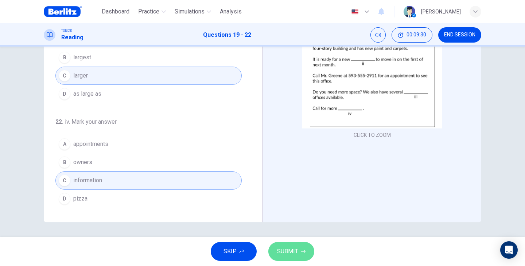
click at [304, 258] on button "SUBMIT" at bounding box center [291, 251] width 46 height 19
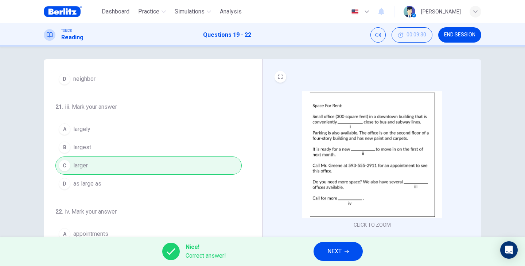
scroll to position [0, 0]
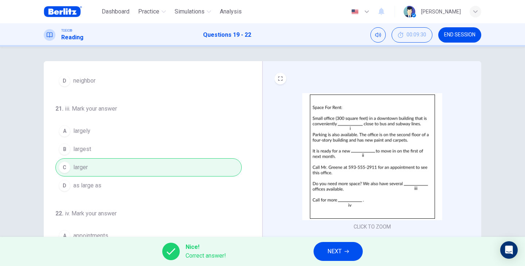
click at [470, 34] on span "END SESSION" at bounding box center [459, 35] width 31 height 6
